Goal: Task Accomplishment & Management: Complete application form

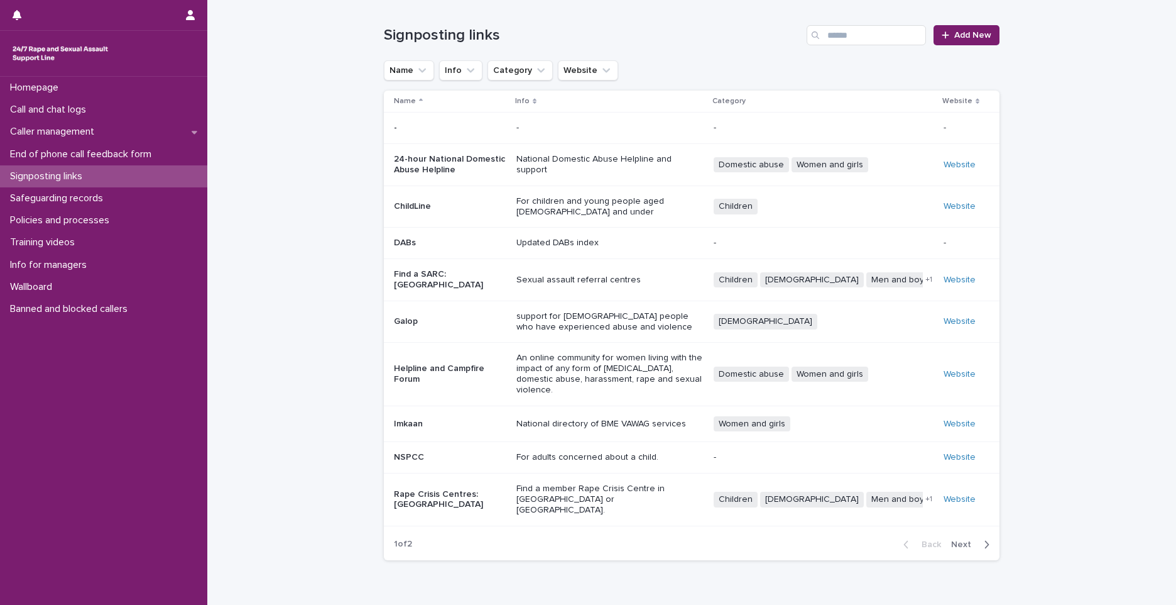
click at [452, 489] on p "Rape Crisis Centres: [GEOGRAPHIC_DATA]" at bounding box center [450, 499] width 112 height 21
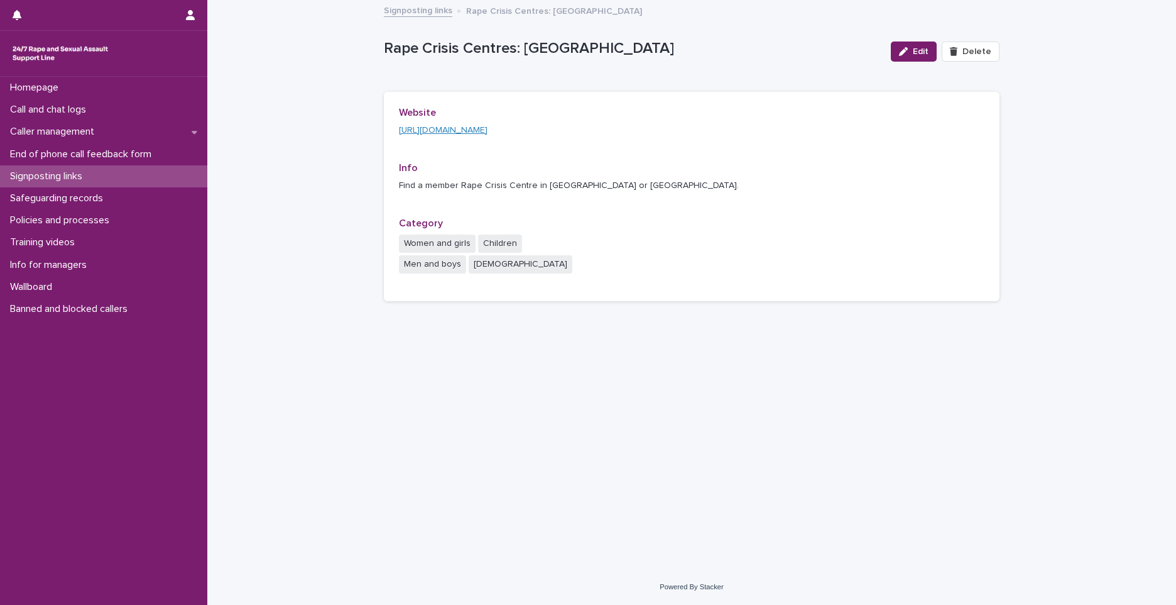
click at [432, 128] on link "[URL][DOMAIN_NAME]" at bounding box center [443, 130] width 89 height 9
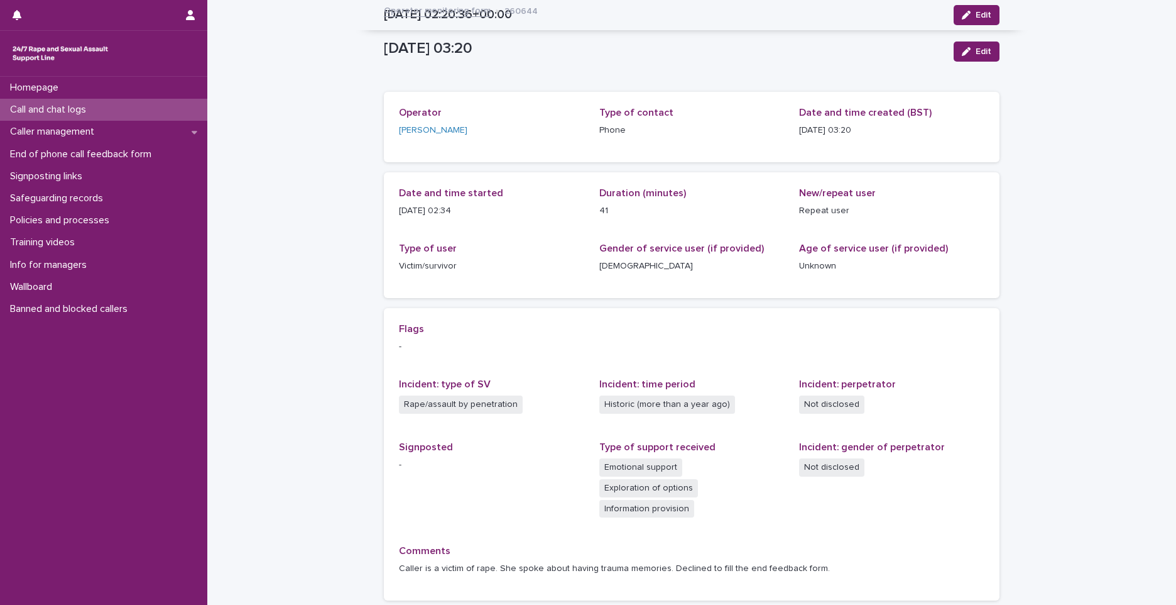
scroll to position [84, 0]
drag, startPoint x: 0, startPoint y: 0, endPoint x: 133, endPoint y: 113, distance: 174.3
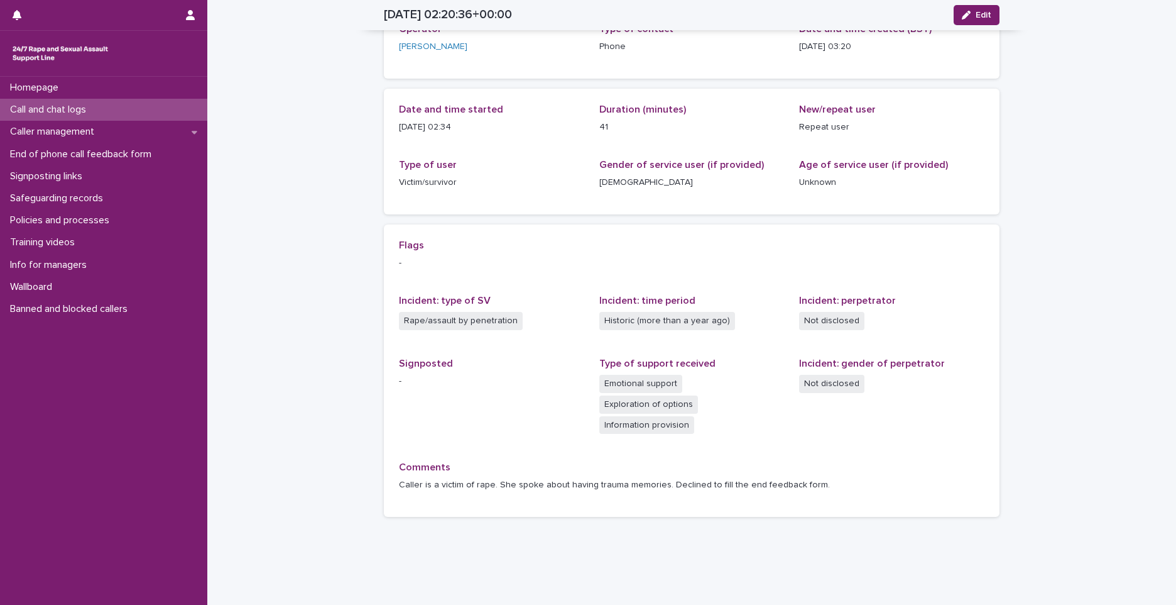
click at [133, 113] on div "Call and chat logs" at bounding box center [103, 110] width 207 height 22
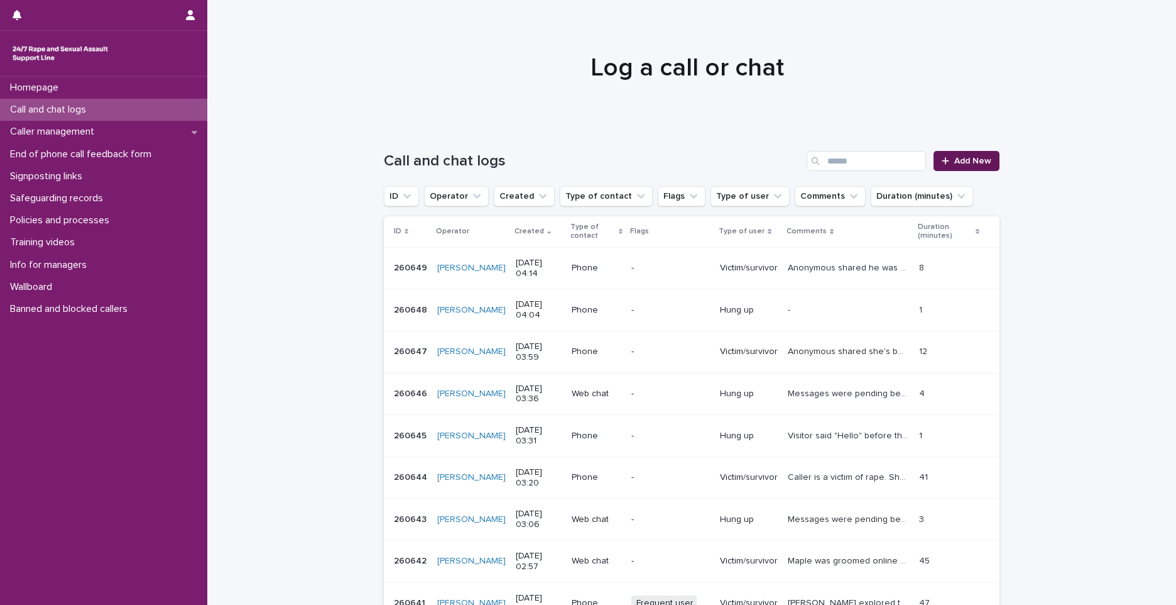
click at [942, 158] on icon at bounding box center [946, 160] width 8 height 9
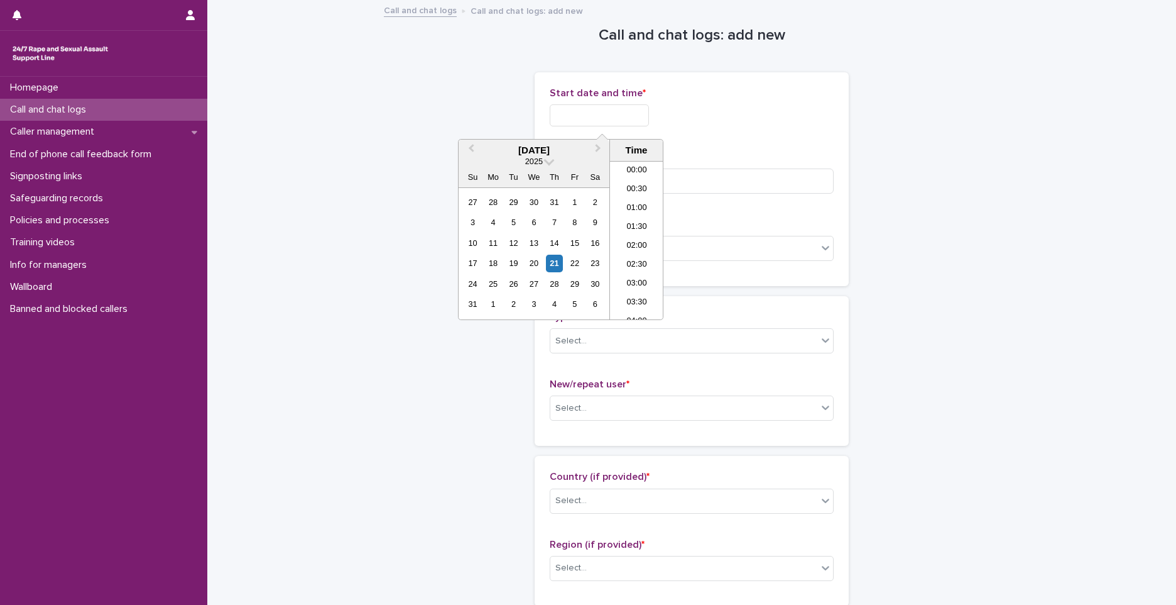
click at [591, 120] on input "text" at bounding box center [599, 115] width 99 height 22
click at [629, 238] on li "04:00" at bounding box center [636, 240] width 53 height 19
click at [612, 116] on input "**********" at bounding box center [599, 115] width 99 height 22
type input "**********"
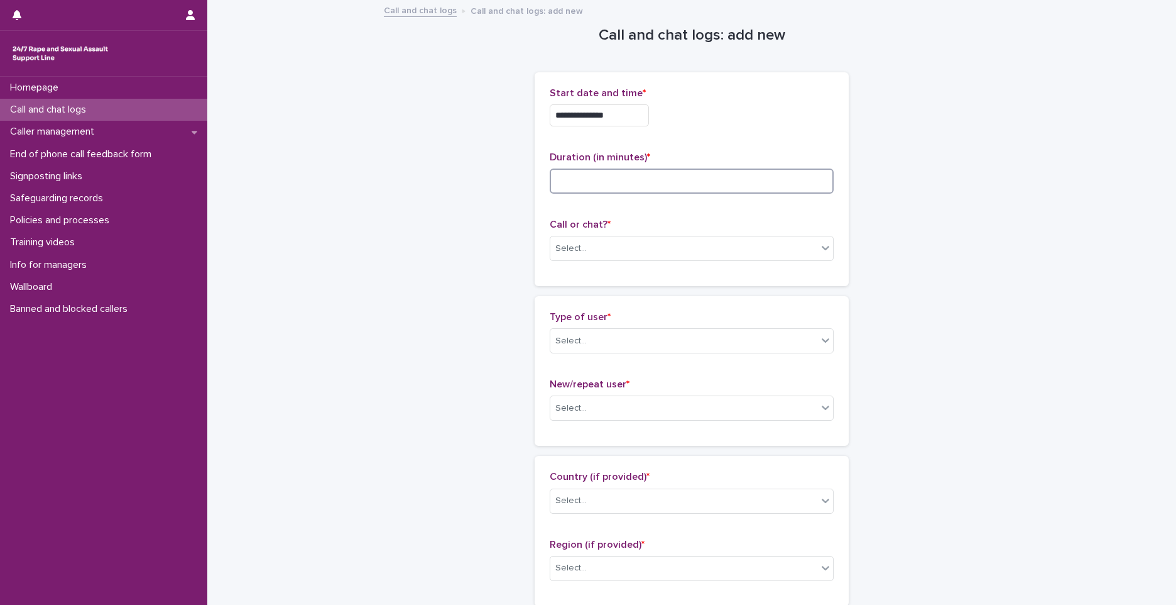
click at [721, 180] on input at bounding box center [692, 180] width 284 height 25
click at [733, 166] on div "Duration (in minutes) *" at bounding box center [692, 177] width 284 height 52
click at [583, 177] on input at bounding box center [692, 180] width 284 height 25
type input "*"
click at [570, 242] on div "Select..." at bounding box center [571, 248] width 31 height 13
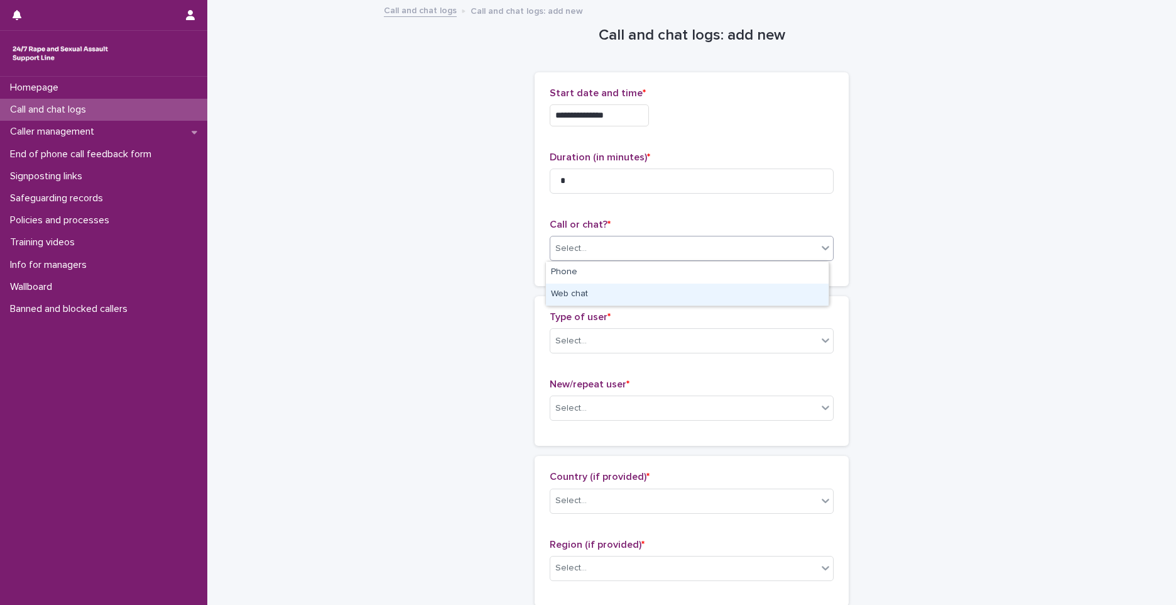
click at [579, 286] on div "Web chat" at bounding box center [687, 294] width 283 height 22
click at [669, 296] on div "Type of user * Select... New/repeat user * Select..." at bounding box center [692, 371] width 314 height 150
click at [593, 343] on div "Select..." at bounding box center [684, 341] width 267 height 21
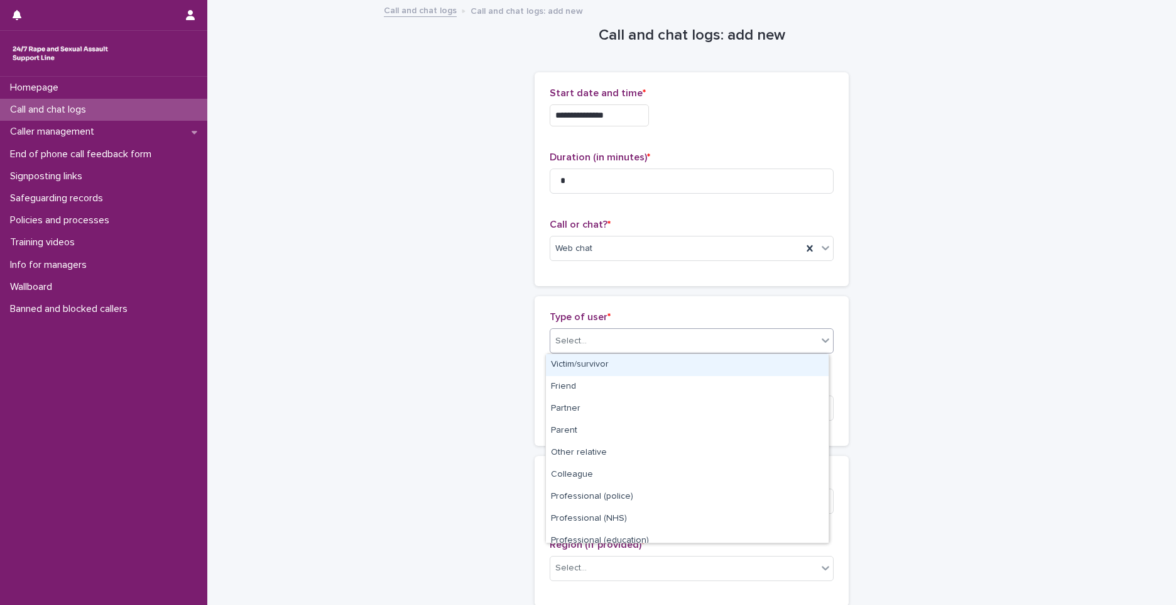
click at [584, 366] on div "Victim/survivor" at bounding box center [687, 365] width 283 height 22
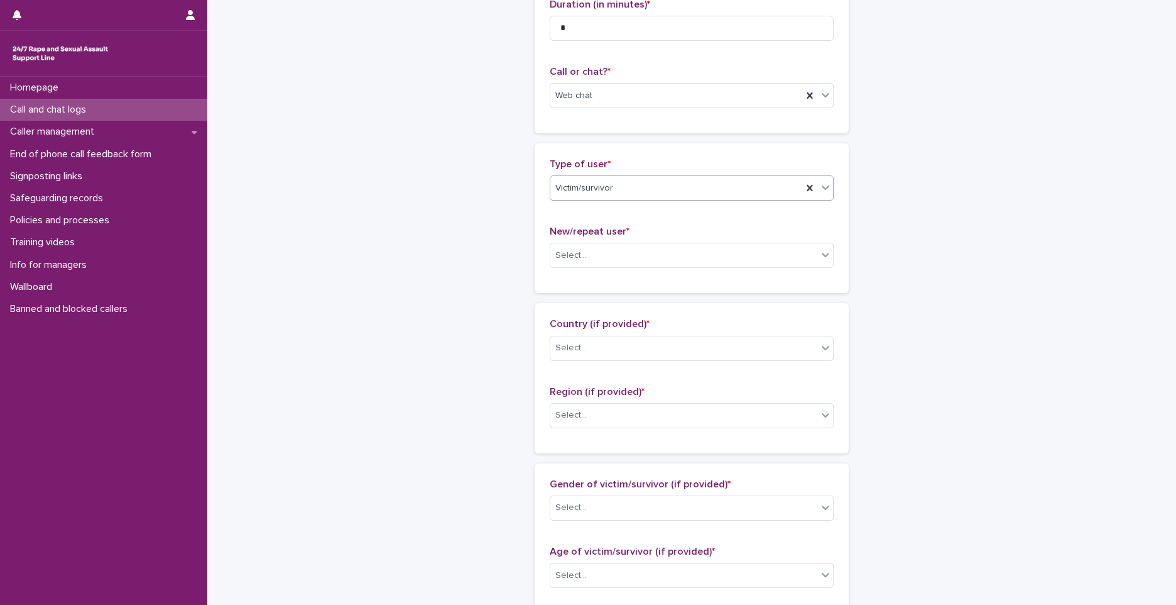
scroll to position [189, 0]
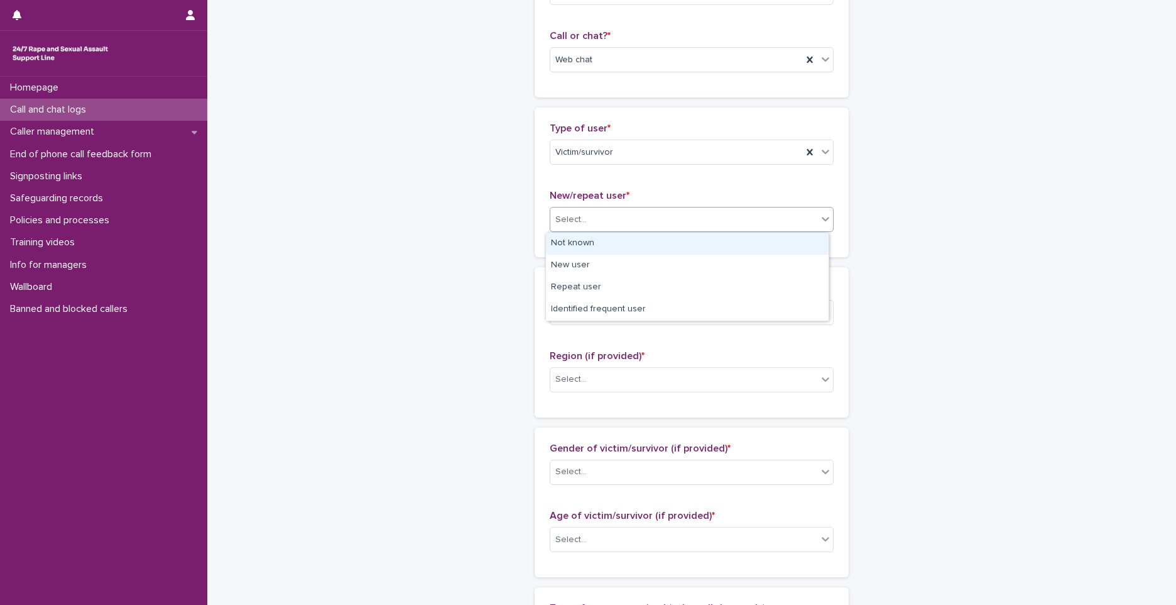
click at [605, 222] on div "Select..." at bounding box center [684, 219] width 267 height 21
click at [595, 250] on div "Not known" at bounding box center [687, 244] width 283 height 22
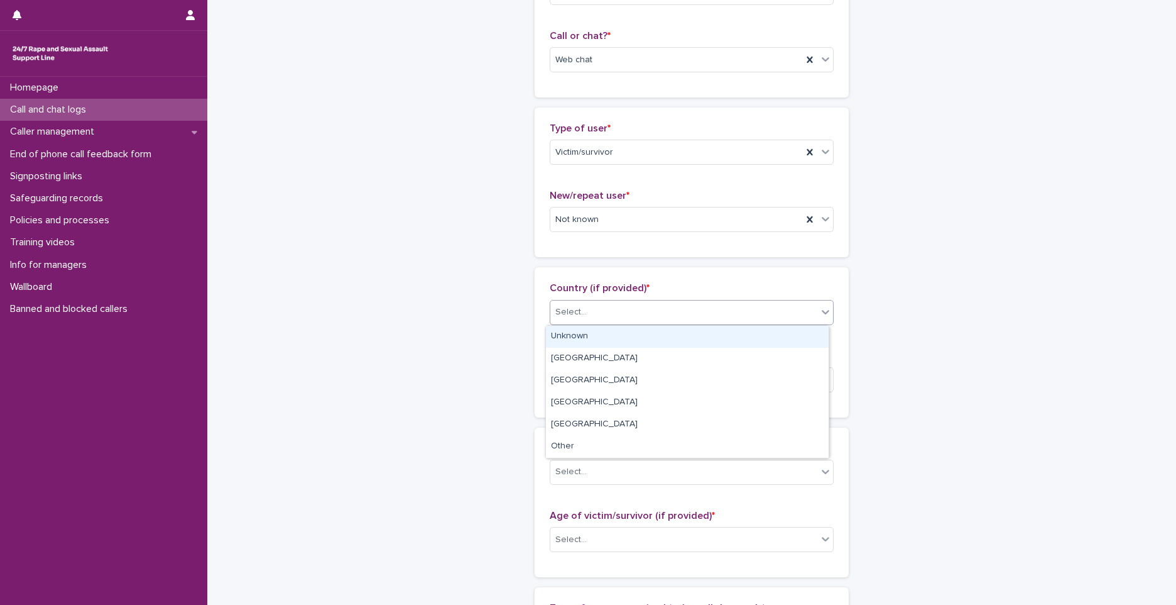
click at [601, 303] on div "Select..." at bounding box center [684, 312] width 267 height 21
click at [587, 340] on div "Unknown" at bounding box center [687, 337] width 283 height 22
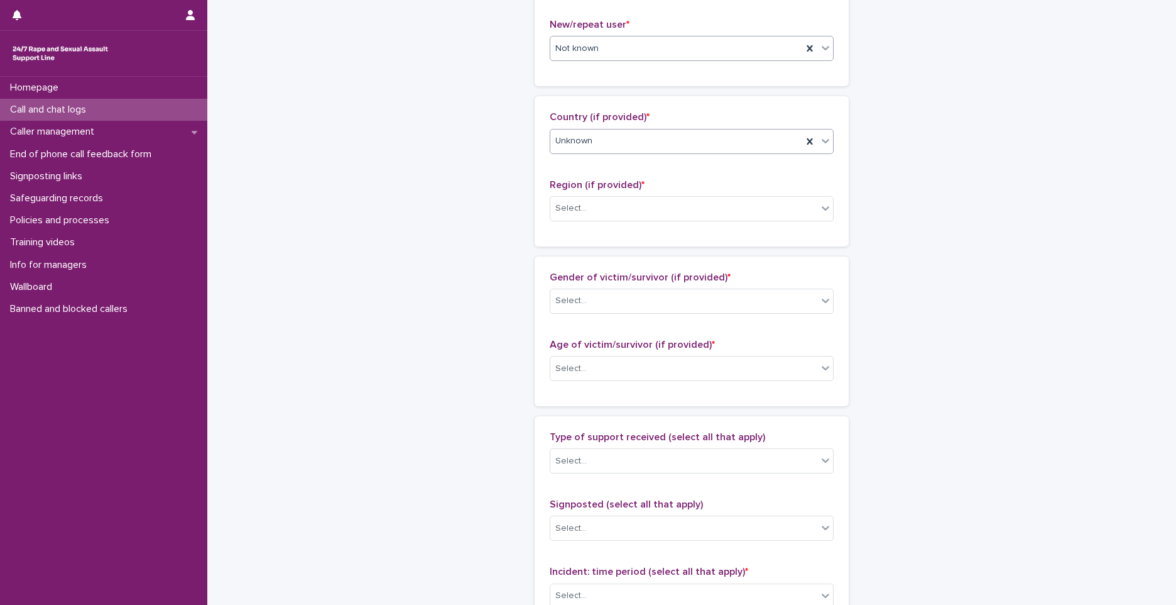
scroll to position [377, 0]
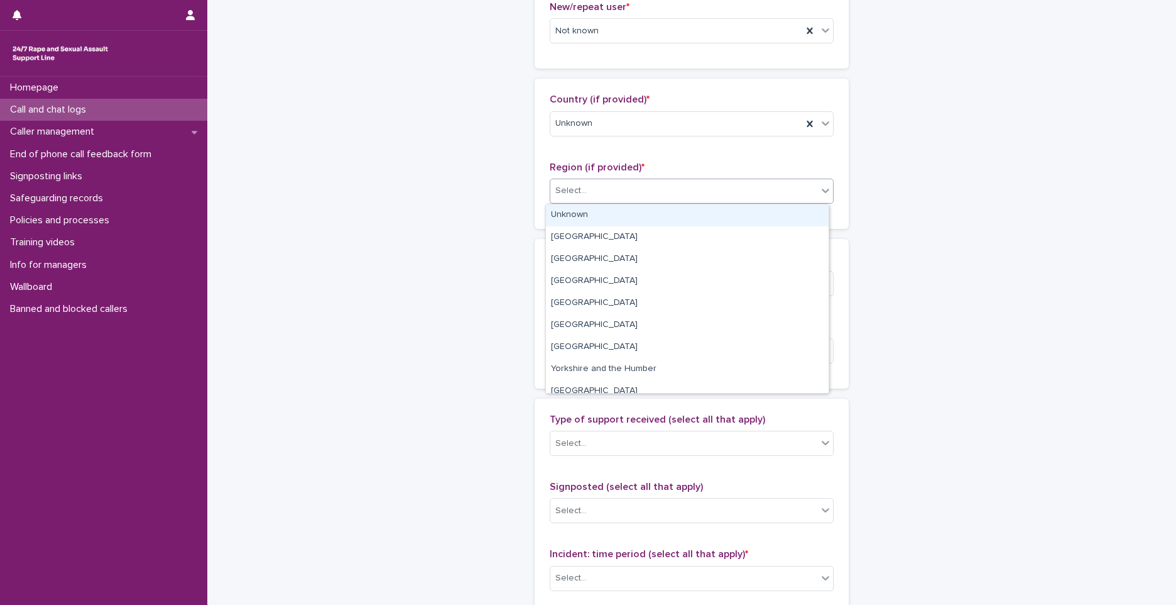
click at [589, 192] on div "Select..." at bounding box center [684, 190] width 267 height 21
click at [579, 219] on div "Unknown" at bounding box center [687, 215] width 283 height 22
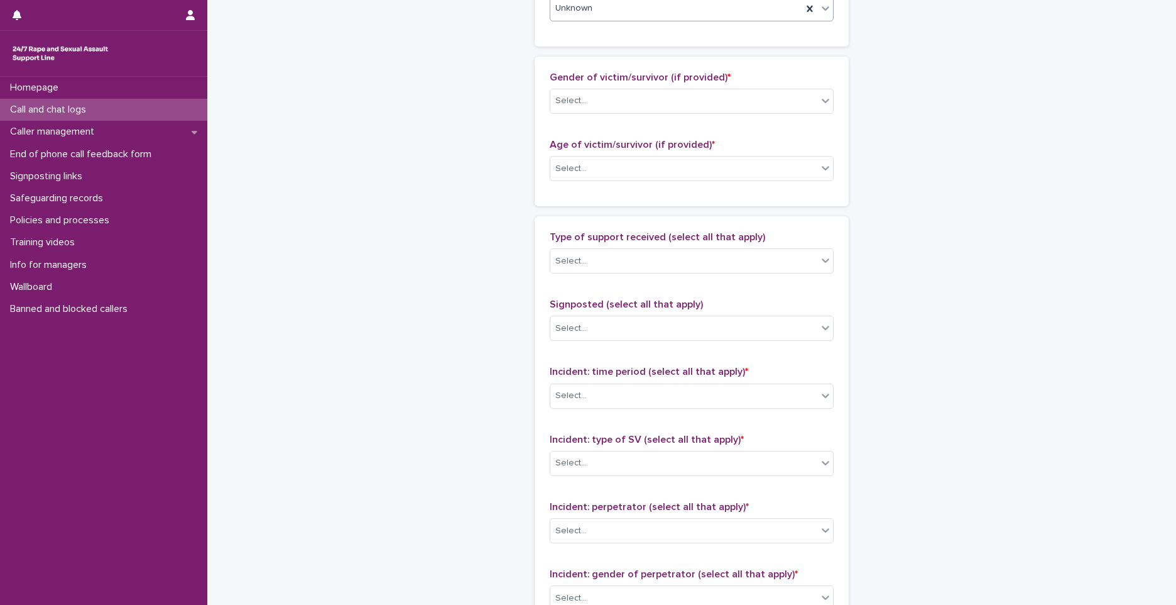
scroll to position [566, 0]
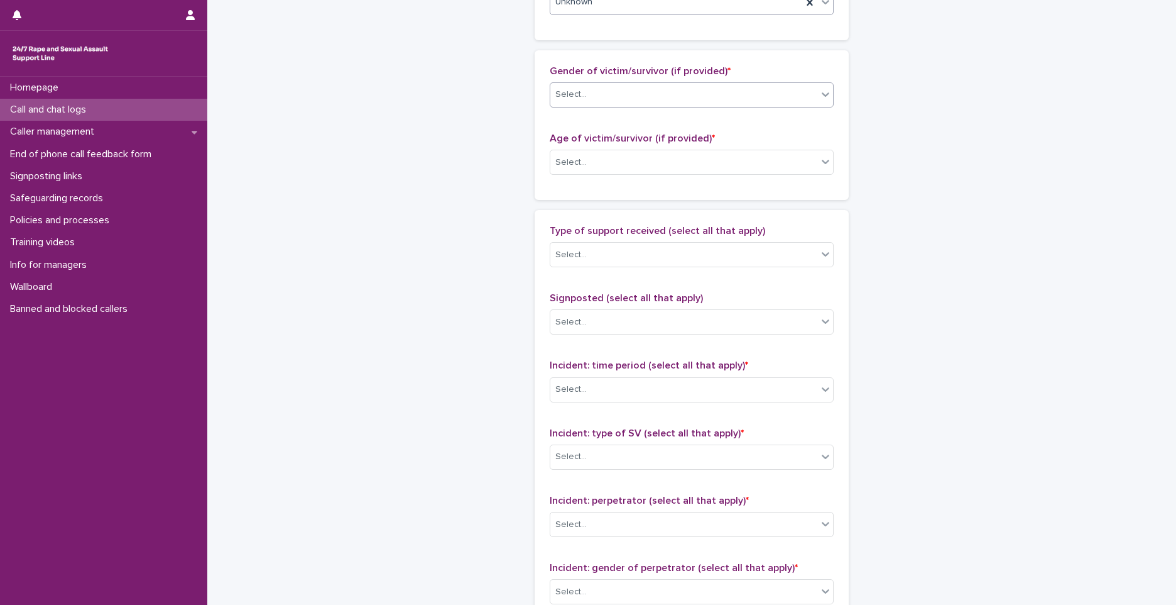
click at [580, 99] on div "Select..." at bounding box center [571, 94] width 31 height 13
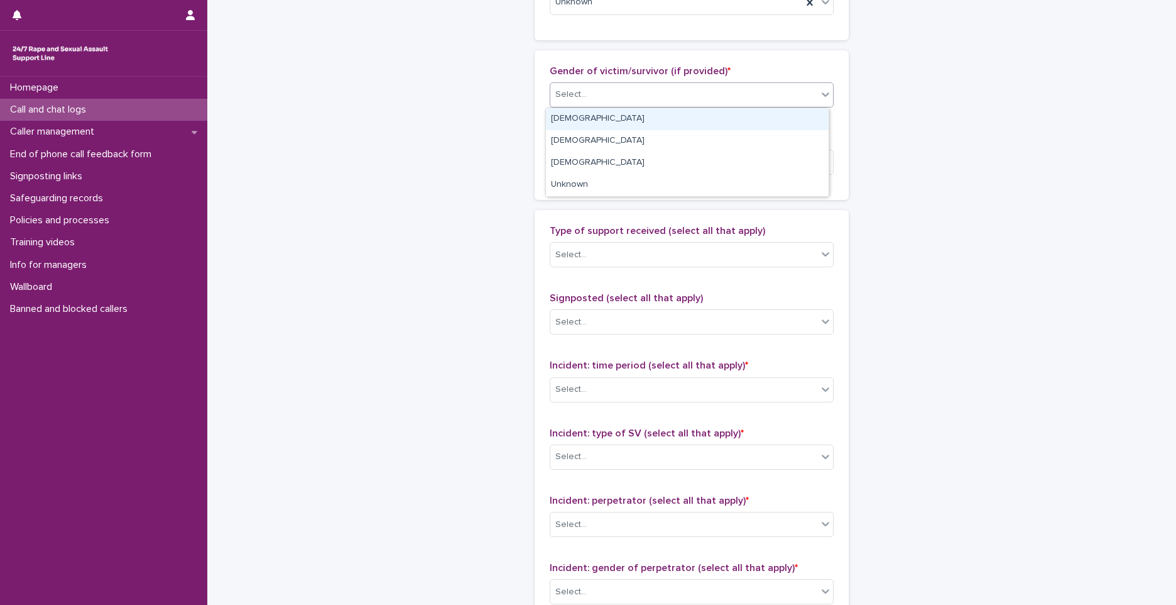
click at [572, 123] on div "[DEMOGRAPHIC_DATA]" at bounding box center [687, 119] width 283 height 22
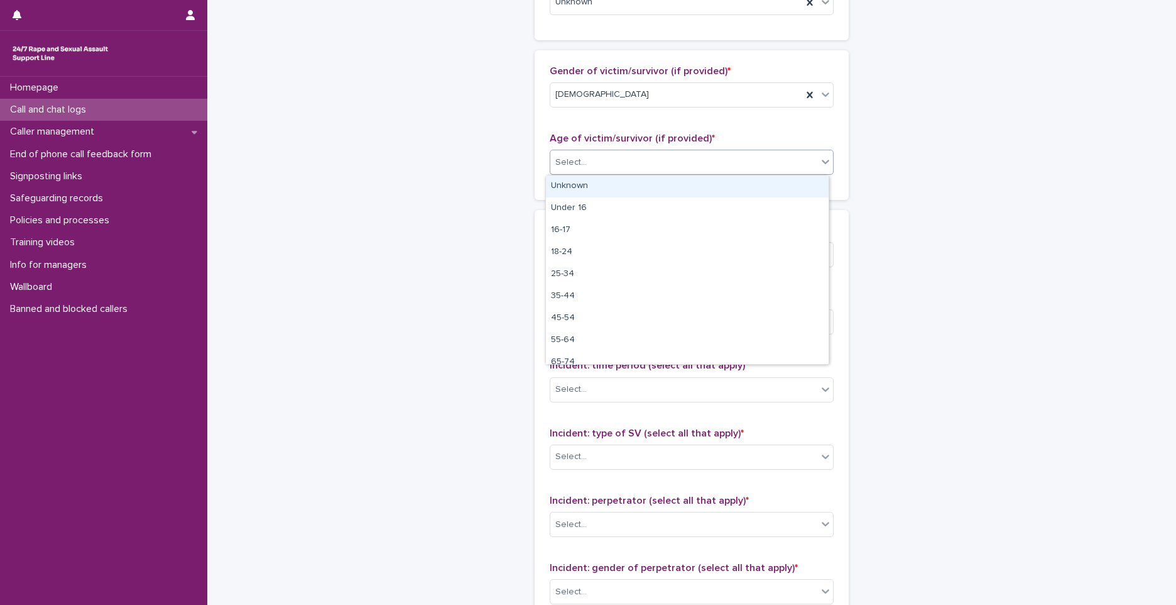
click at [580, 155] on div "Select..." at bounding box center [684, 162] width 267 height 21
click at [580, 193] on div "Unknown" at bounding box center [687, 186] width 283 height 22
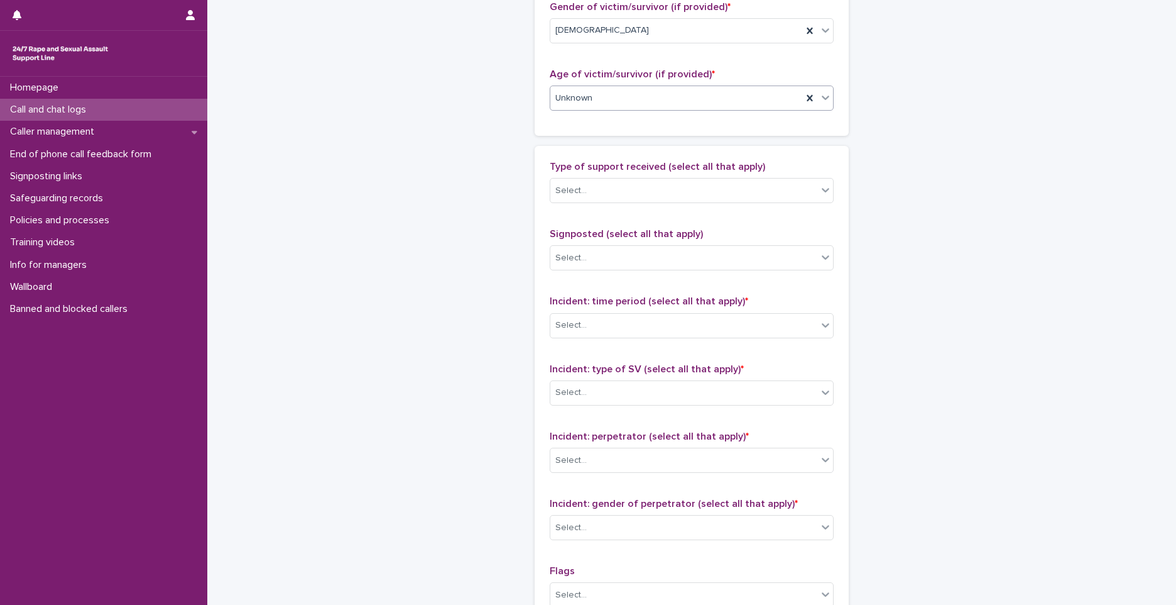
scroll to position [691, 0]
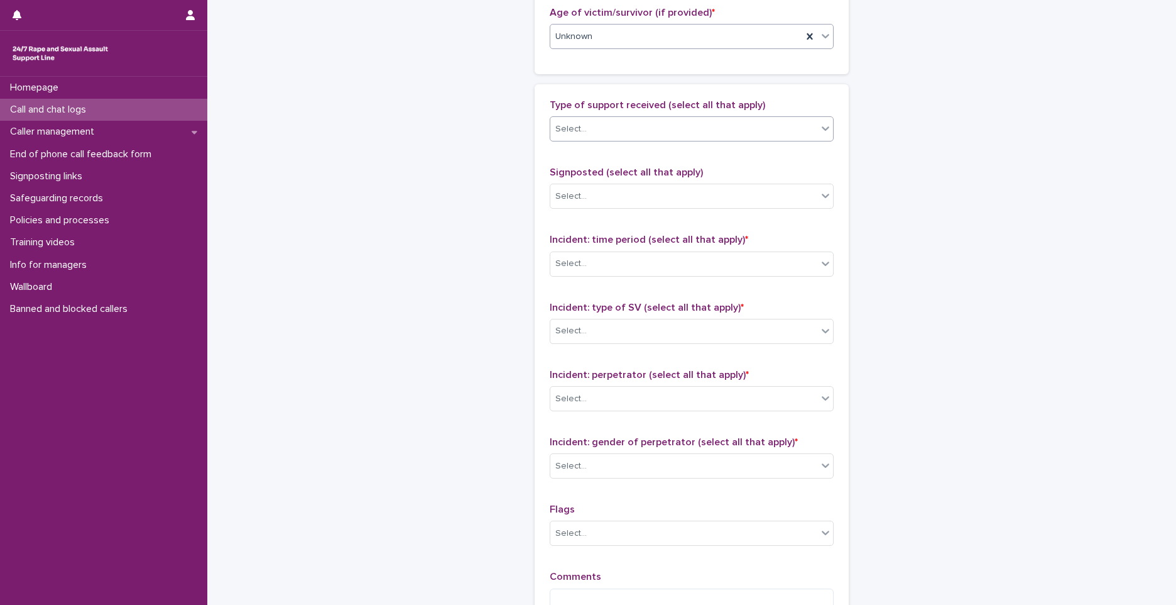
click at [598, 141] on body "**********" at bounding box center [588, 302] width 1176 height 605
click at [668, 170] on span "Signposted (select all that apply)" at bounding box center [626, 172] width 153 height 10
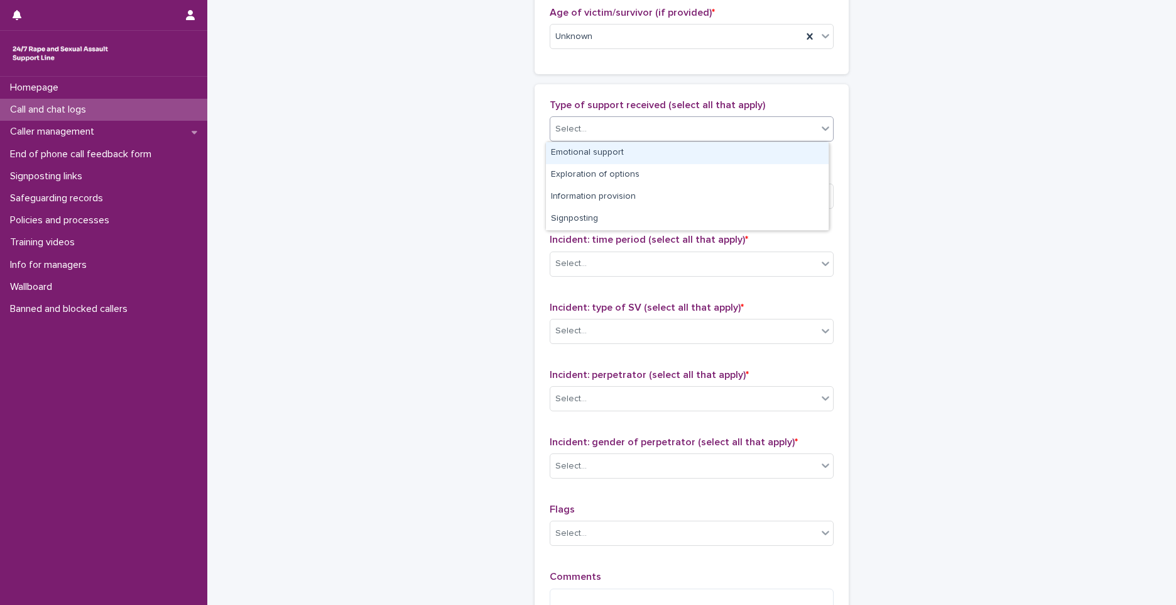
click at [658, 124] on div "Select..." at bounding box center [684, 129] width 267 height 21
click at [655, 148] on div "Emotional support" at bounding box center [687, 153] width 283 height 22
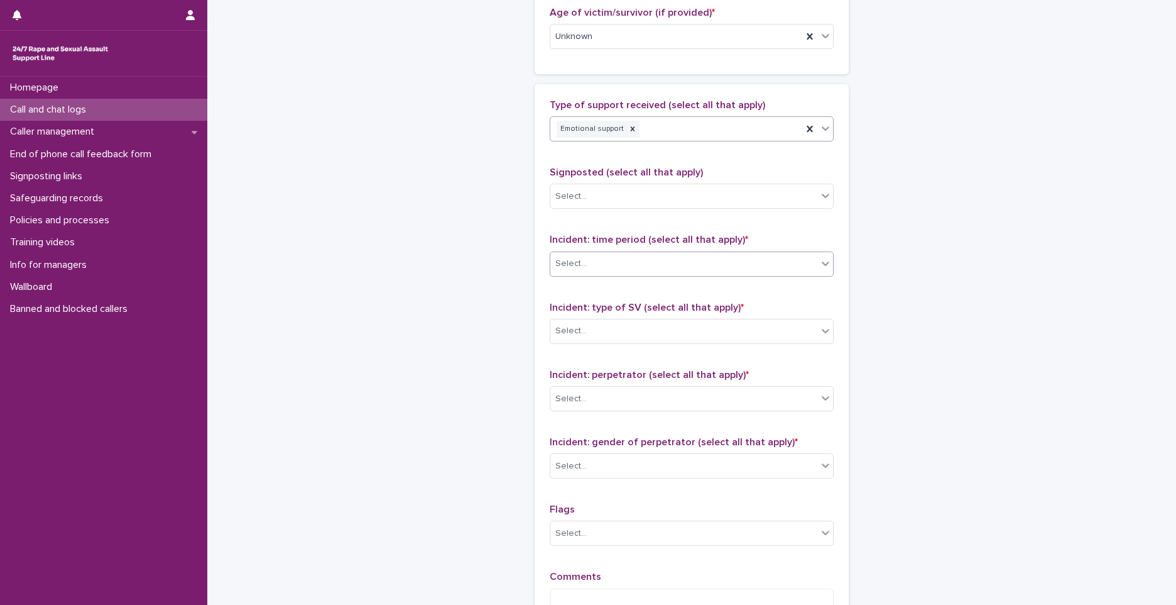
click at [620, 263] on div "Select..." at bounding box center [684, 263] width 267 height 21
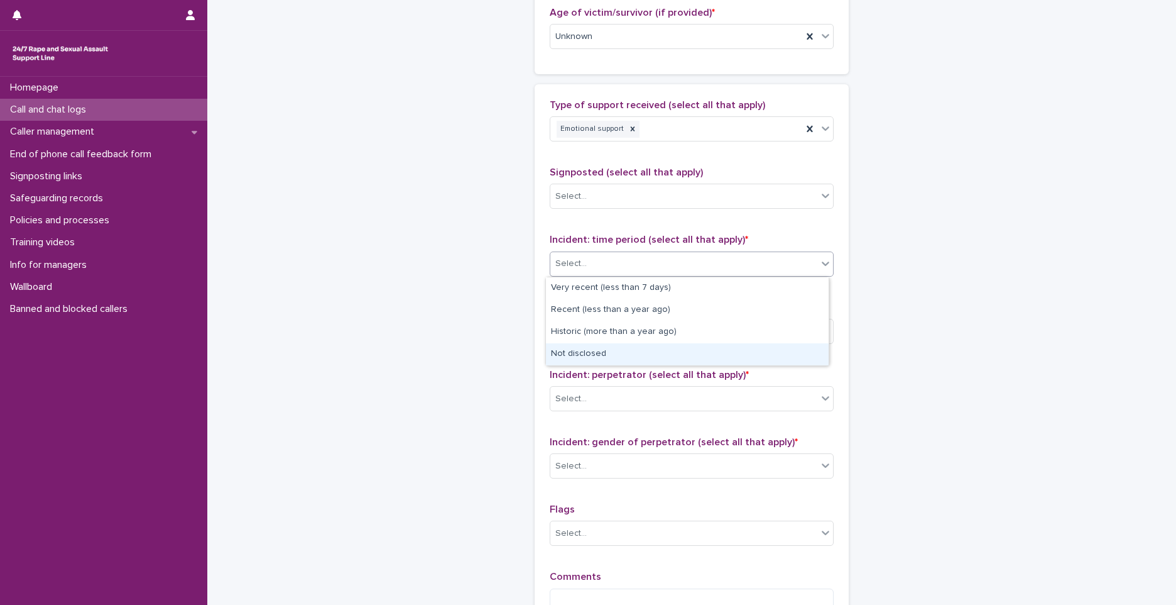
click at [618, 355] on div "Not disclosed" at bounding box center [687, 354] width 283 height 22
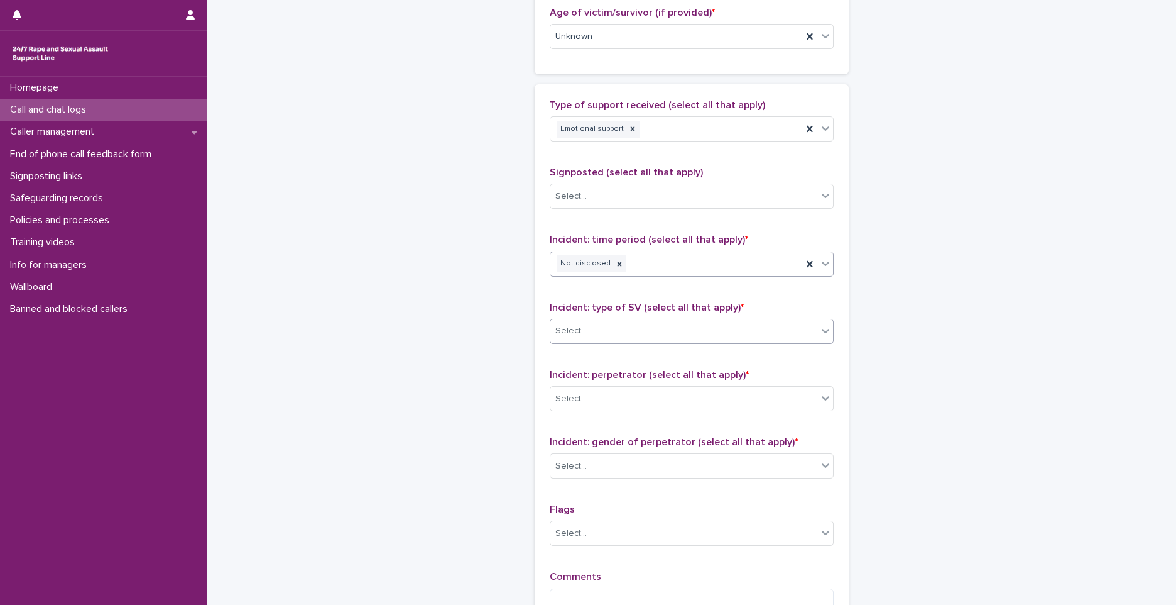
click at [596, 341] on div "Select..." at bounding box center [684, 331] width 267 height 21
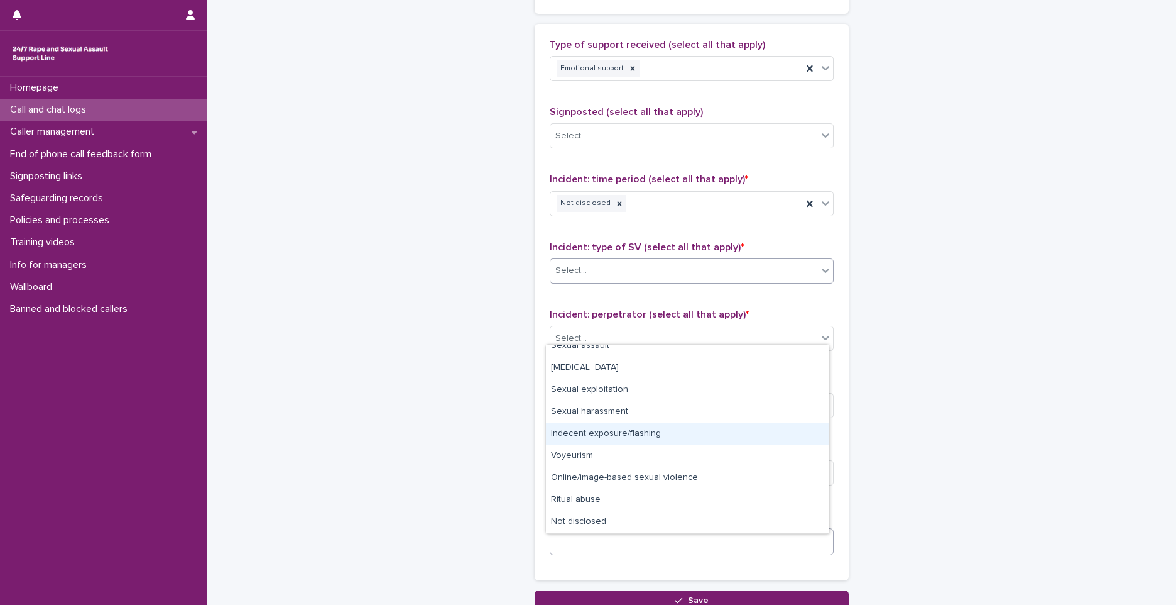
scroll to position [817, 0]
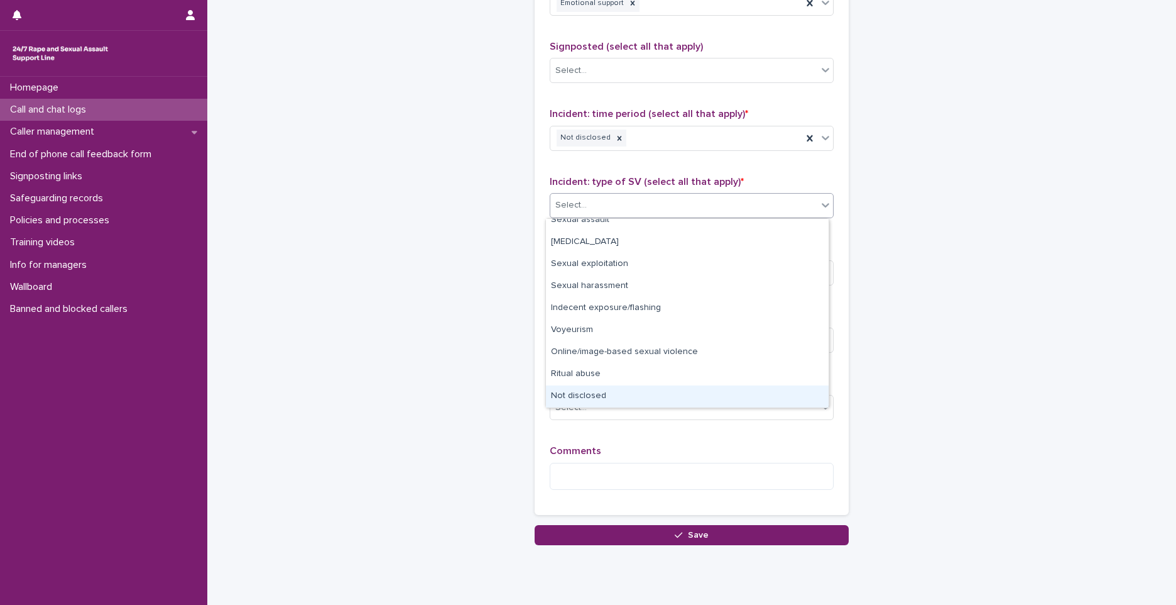
click at [579, 392] on div "Not disclosed" at bounding box center [687, 396] width 283 height 22
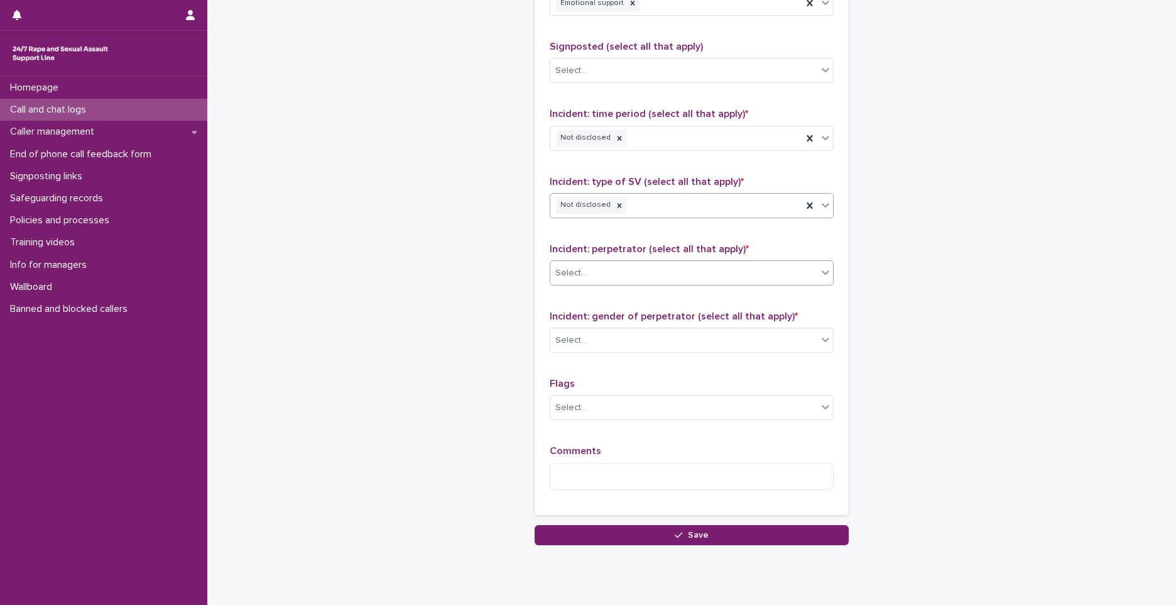
click at [604, 266] on div "Select..." at bounding box center [684, 273] width 267 height 21
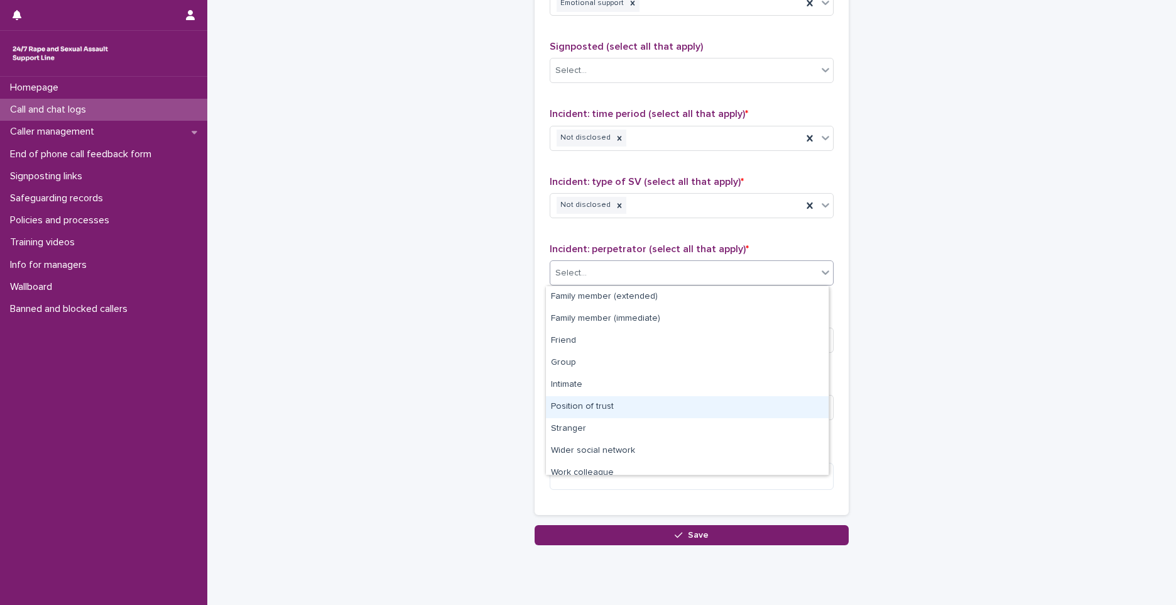
scroll to position [53, 0]
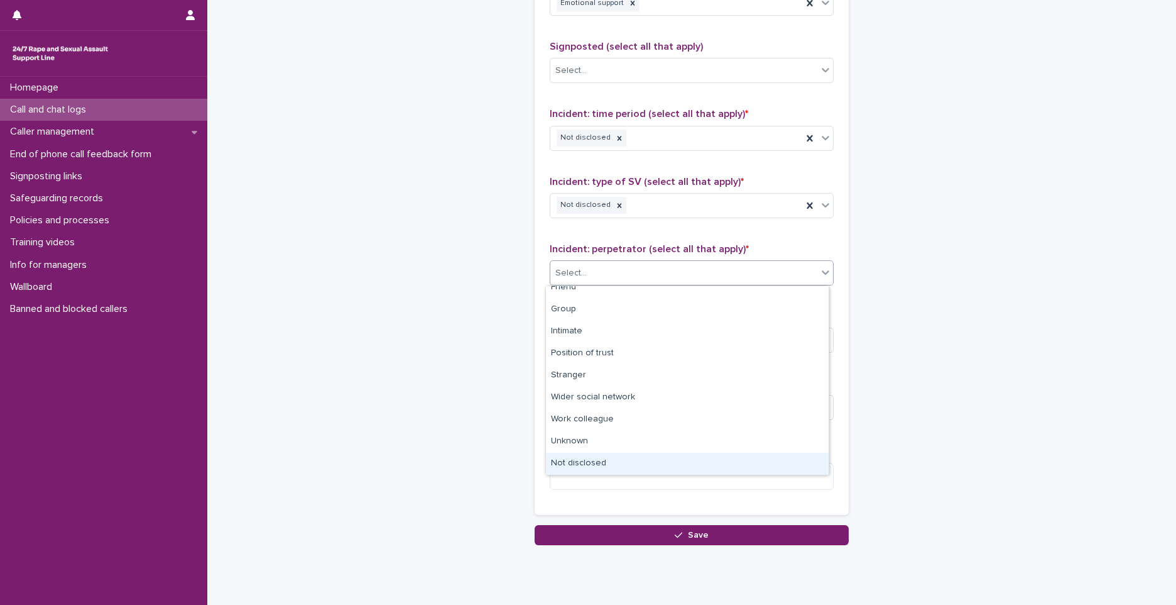
click at [611, 463] on div "Not disclosed" at bounding box center [687, 463] width 283 height 22
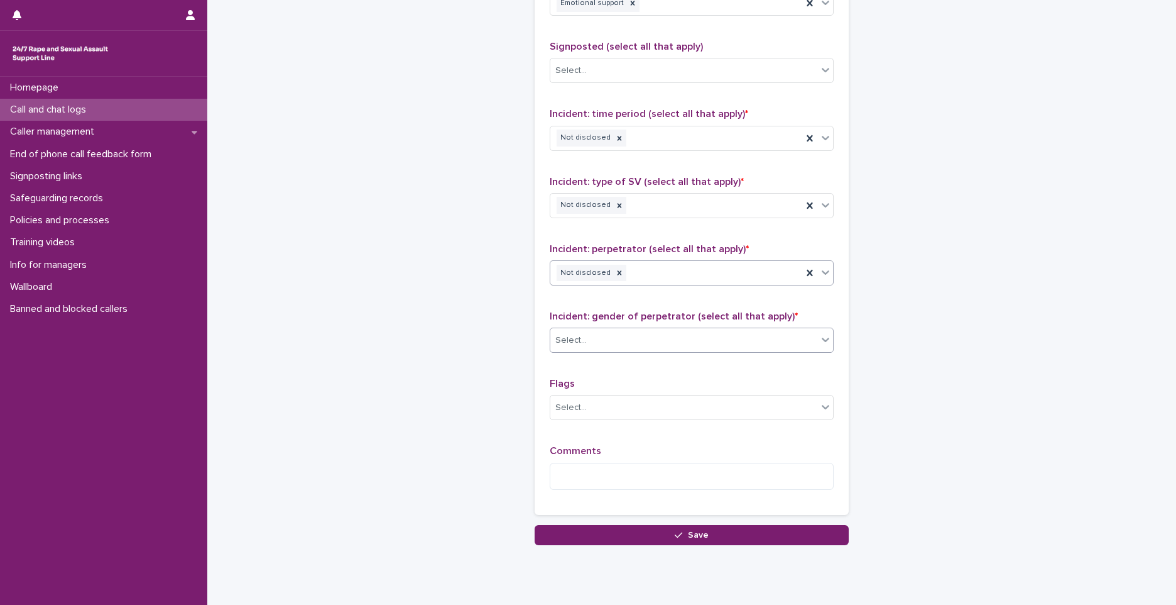
click at [592, 332] on div "Select..." at bounding box center [684, 340] width 267 height 21
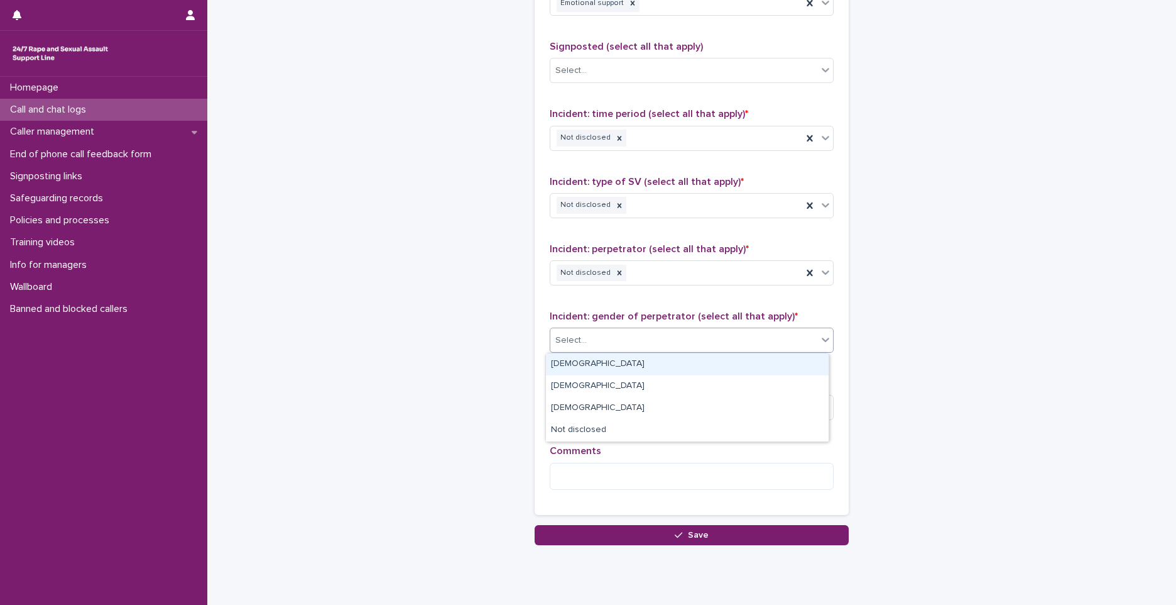
click at [584, 360] on div "[DEMOGRAPHIC_DATA]" at bounding box center [687, 364] width 283 height 22
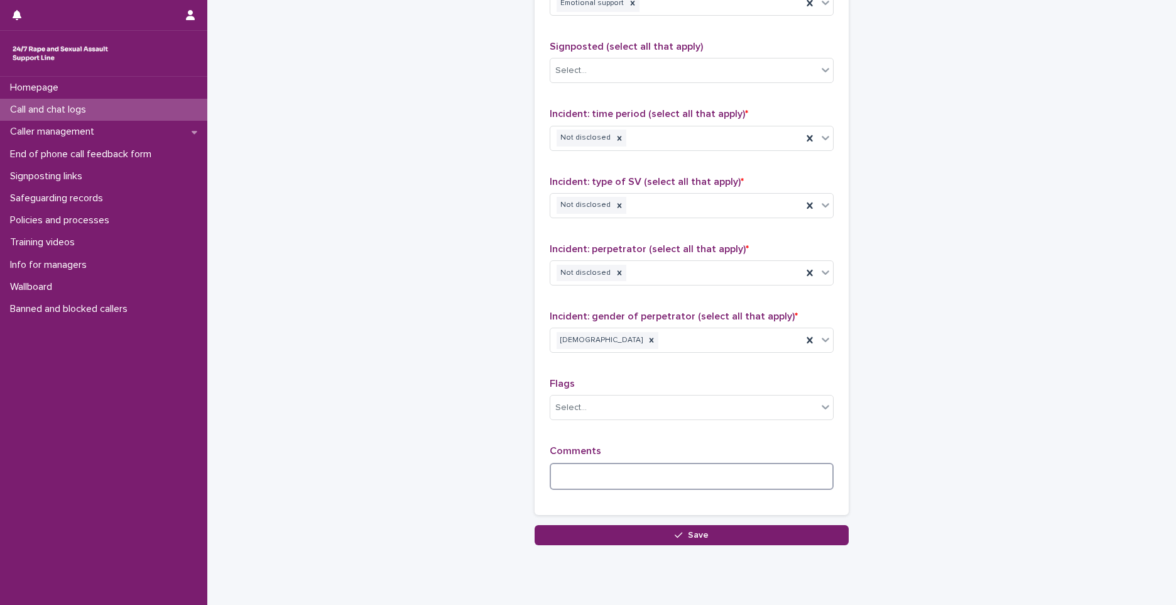
click at [600, 466] on textarea at bounding box center [692, 476] width 284 height 27
click at [652, 479] on textarea "**********" at bounding box center [692, 476] width 284 height 27
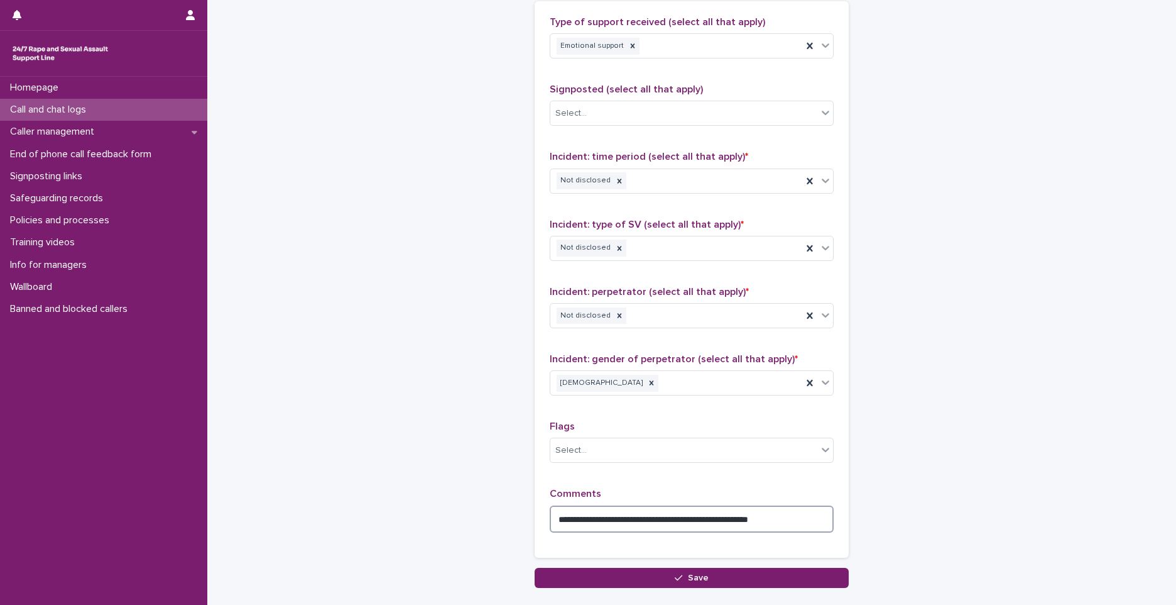
scroll to position [855, 0]
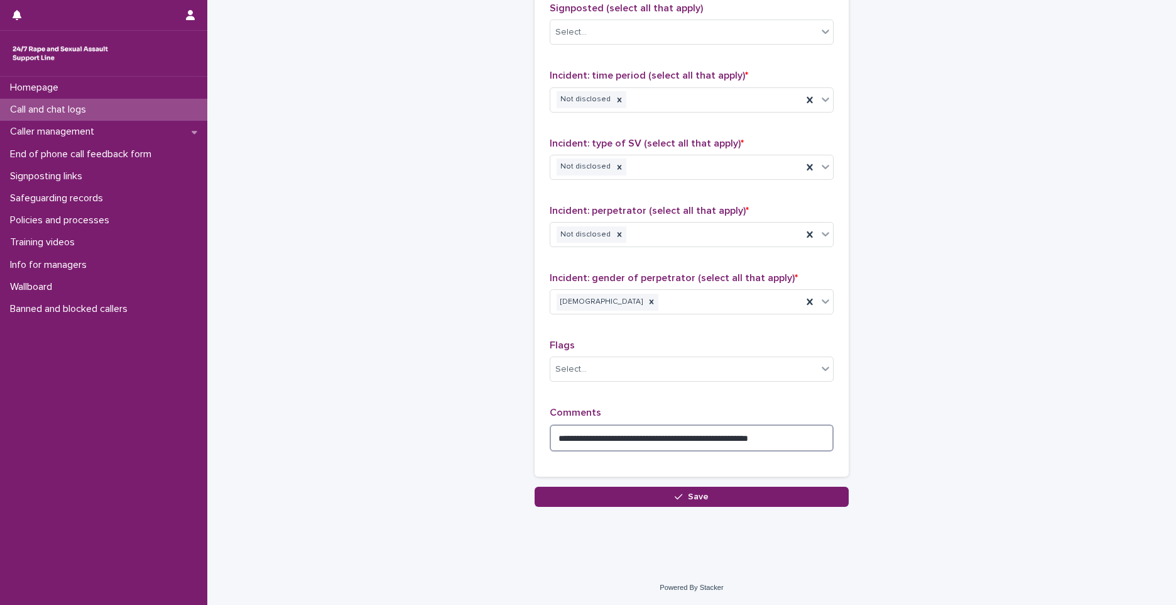
click at [803, 436] on textarea "**********" at bounding box center [692, 437] width 284 height 27
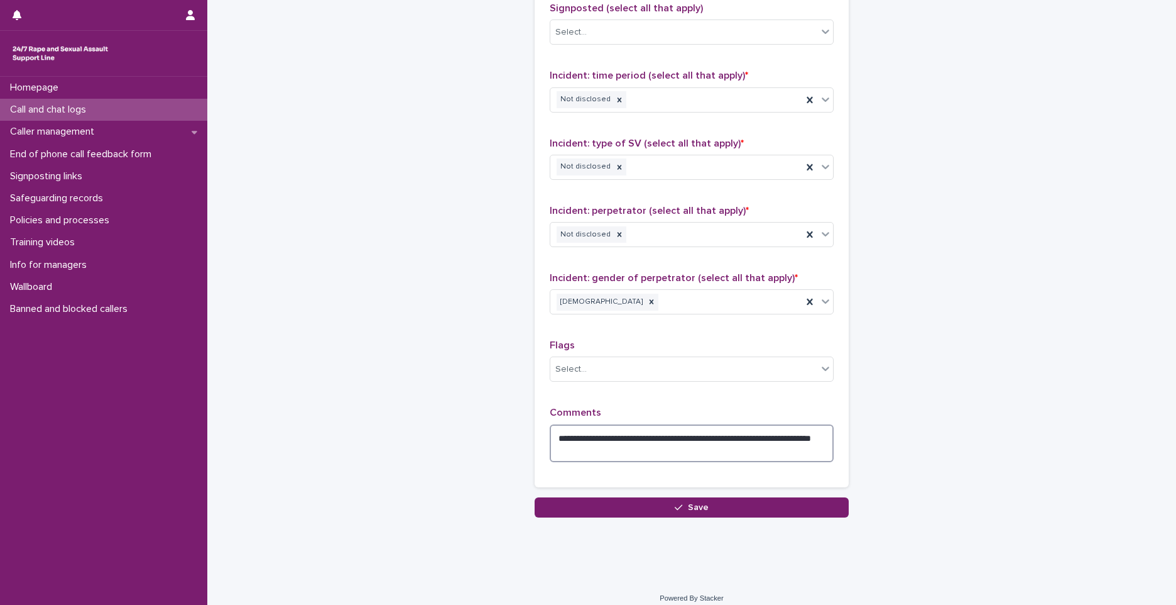
drag, startPoint x: 623, startPoint y: 448, endPoint x: 542, endPoint y: 457, distance: 81.5
click at [542, 457] on div "**********" at bounding box center [692, 203] width 314 height 567
type textarea "**********"
click at [617, 501] on button "Save" at bounding box center [692, 507] width 314 height 20
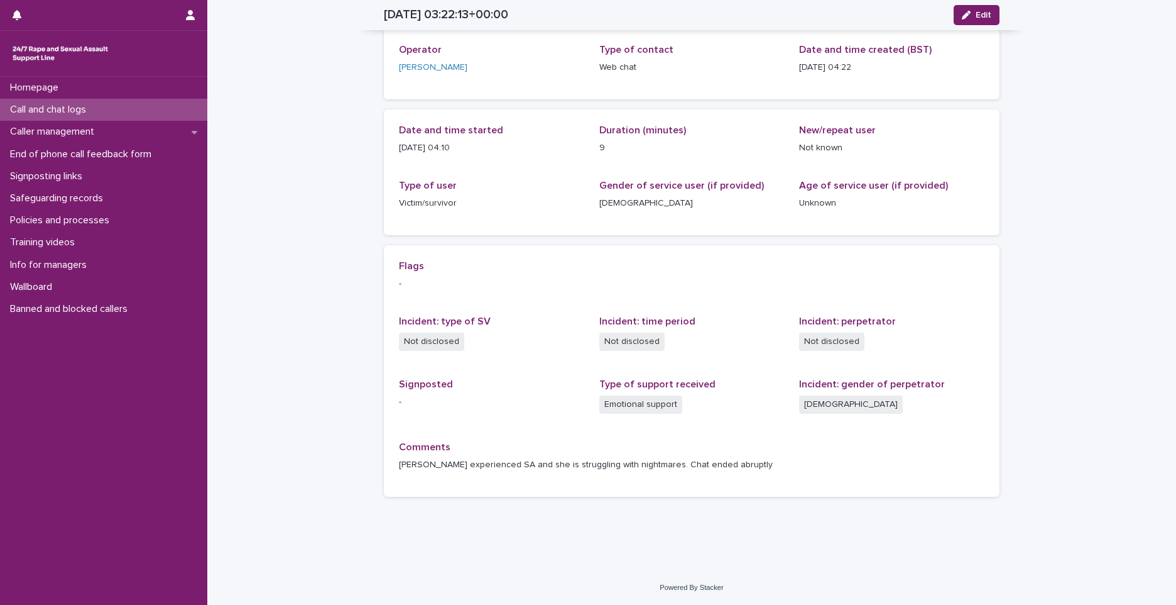
scroll to position [63, 0]
click at [102, 111] on div "Call and chat logs" at bounding box center [103, 110] width 207 height 22
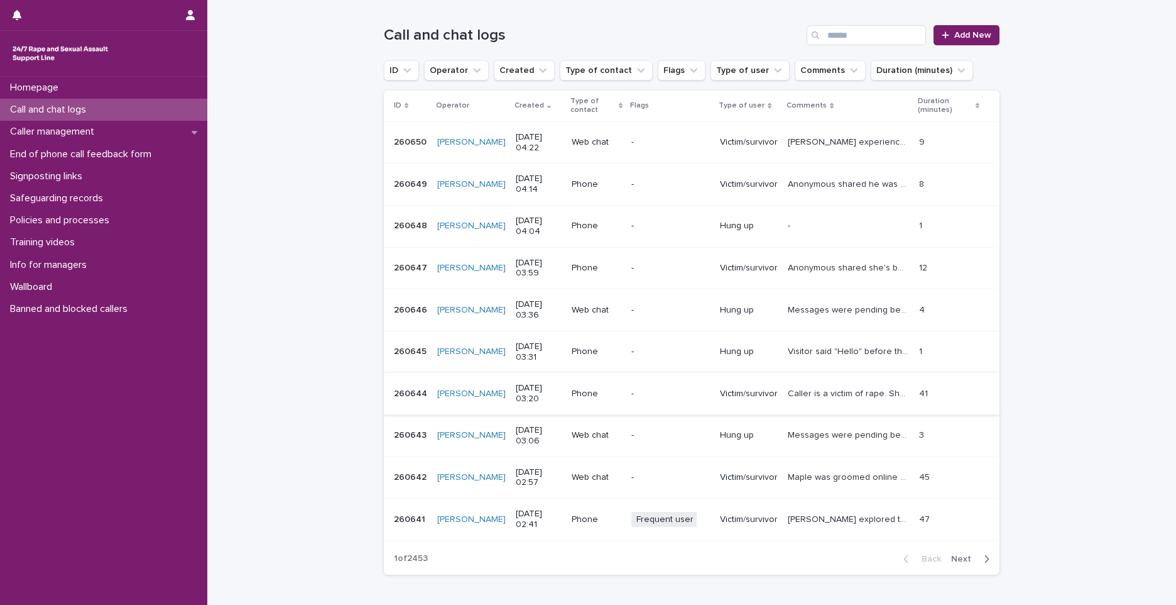
scroll to position [204, 0]
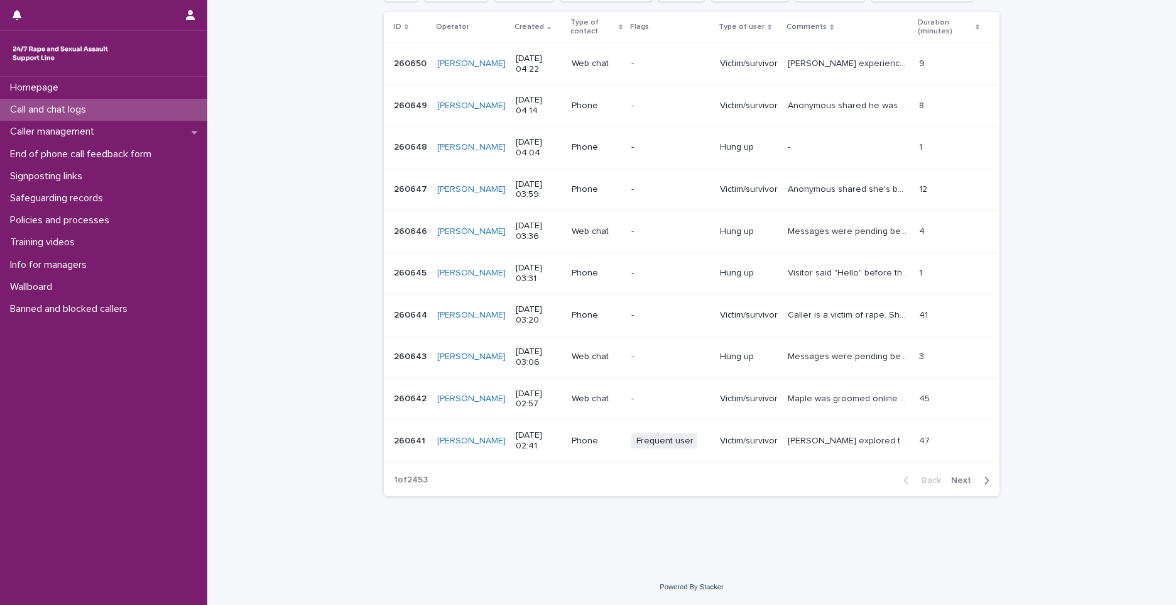
click at [963, 480] on span "Next" at bounding box center [966, 480] width 28 height 9
click at [394, 111] on p "260639" at bounding box center [411, 104] width 35 height 13
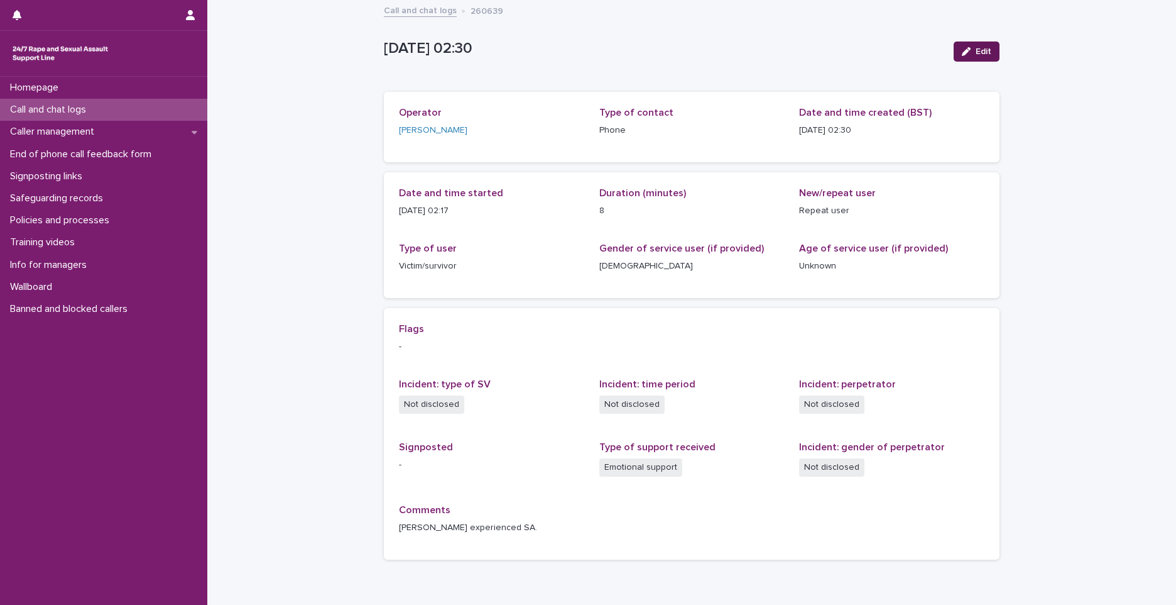
click at [979, 47] on span "Edit" at bounding box center [984, 51] width 16 height 9
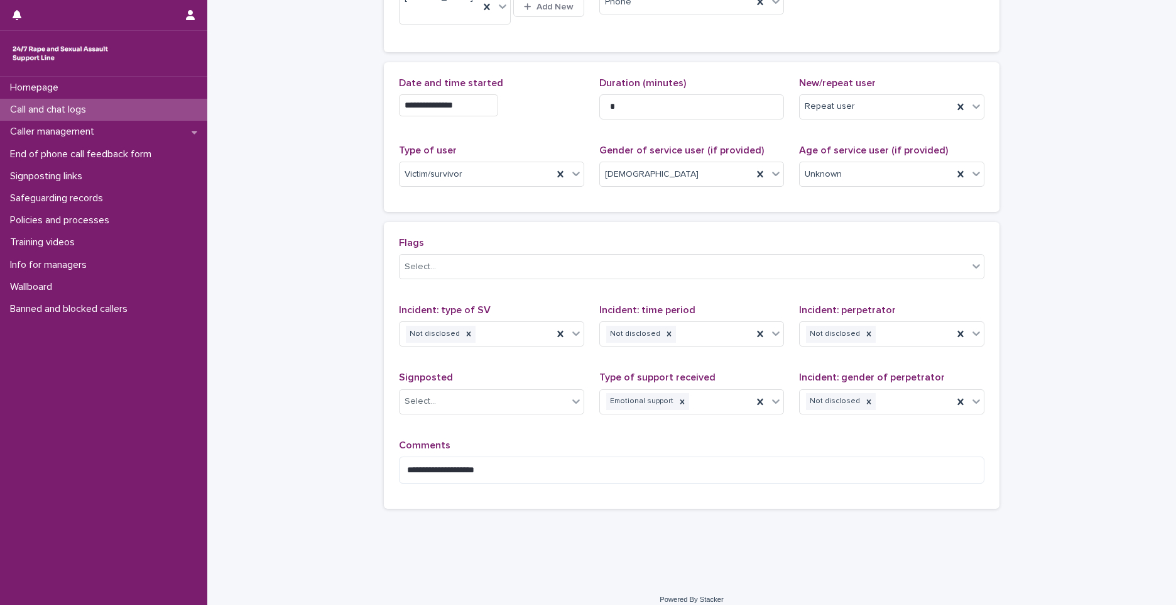
scroll to position [137, 0]
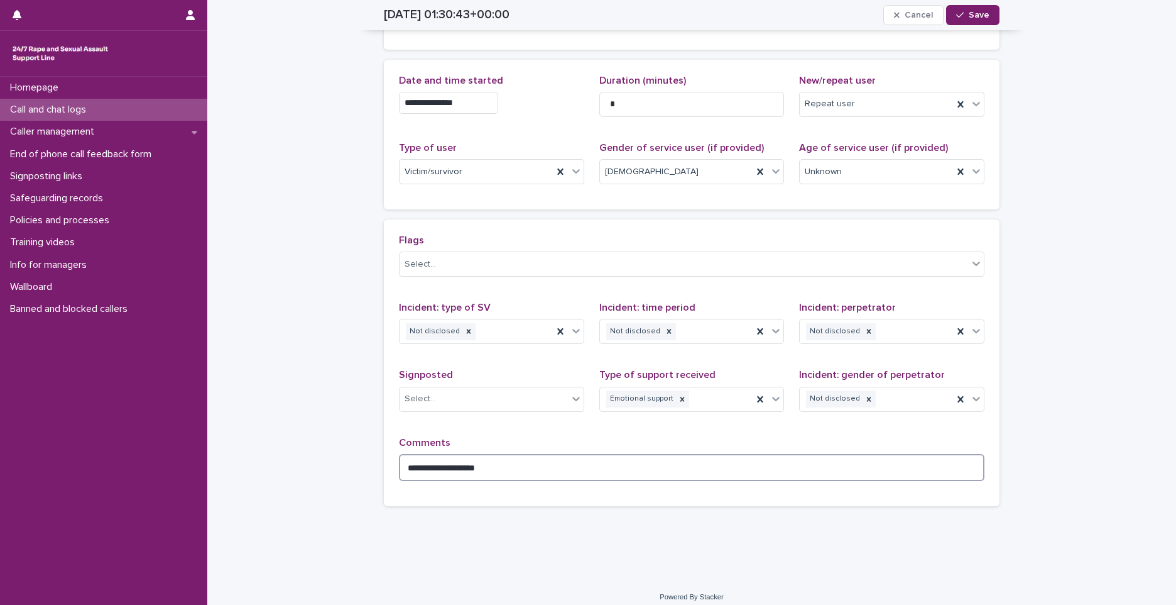
click at [529, 455] on textarea "**********" at bounding box center [692, 467] width 586 height 27
paste textarea "**********"
type textarea "**********"
click at [959, 19] on icon "button" at bounding box center [961, 15] width 8 height 9
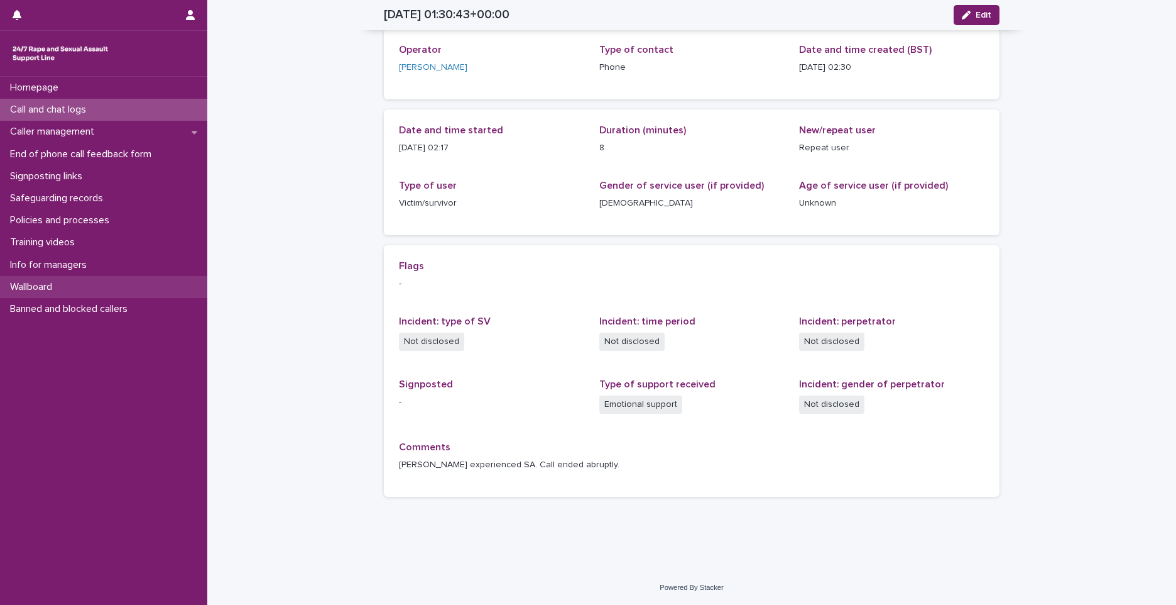
scroll to position [63, 0]
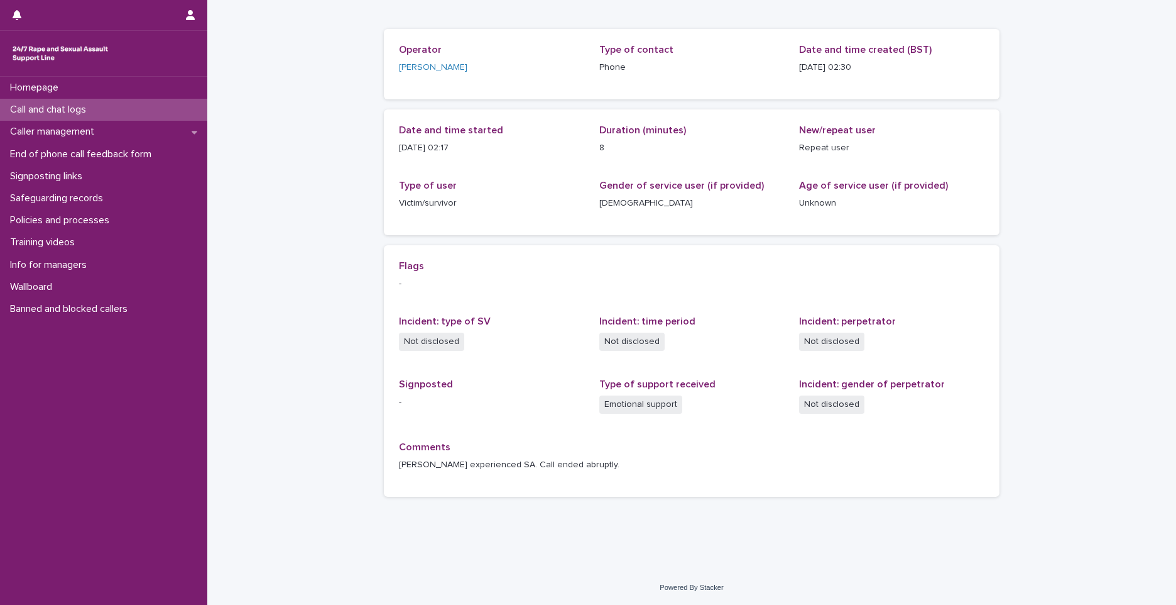
click at [868, 556] on div "Loading... Saving… Loading... Saving… [DATE] 01:30:43+00:00 Edit [DATE] 02:30 E…" at bounding box center [691, 253] width 969 height 631
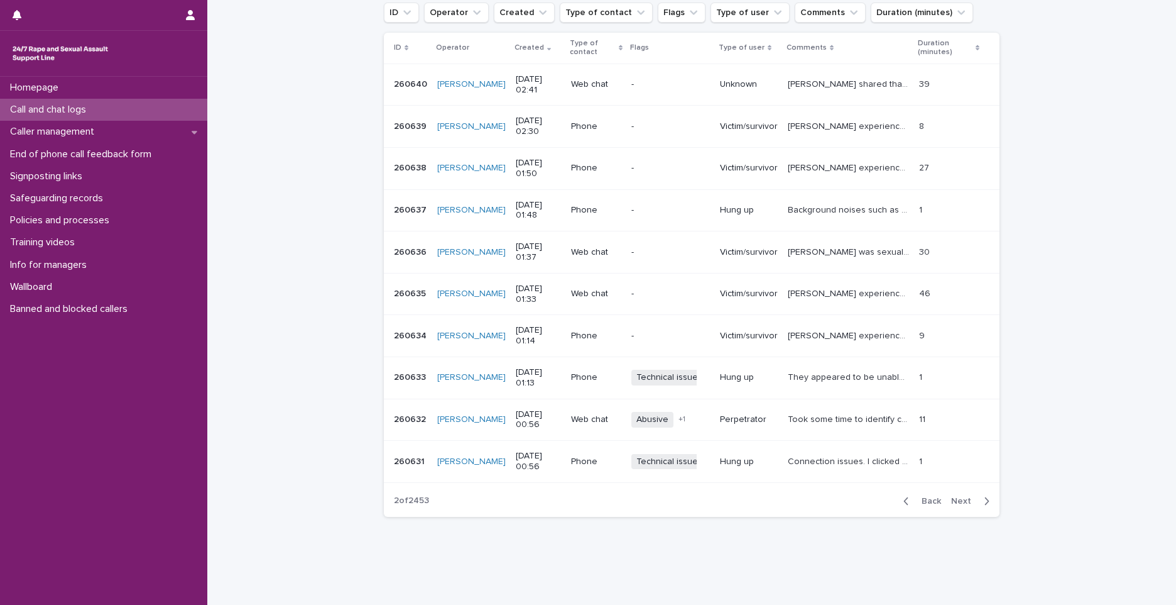
scroll to position [189, 0]
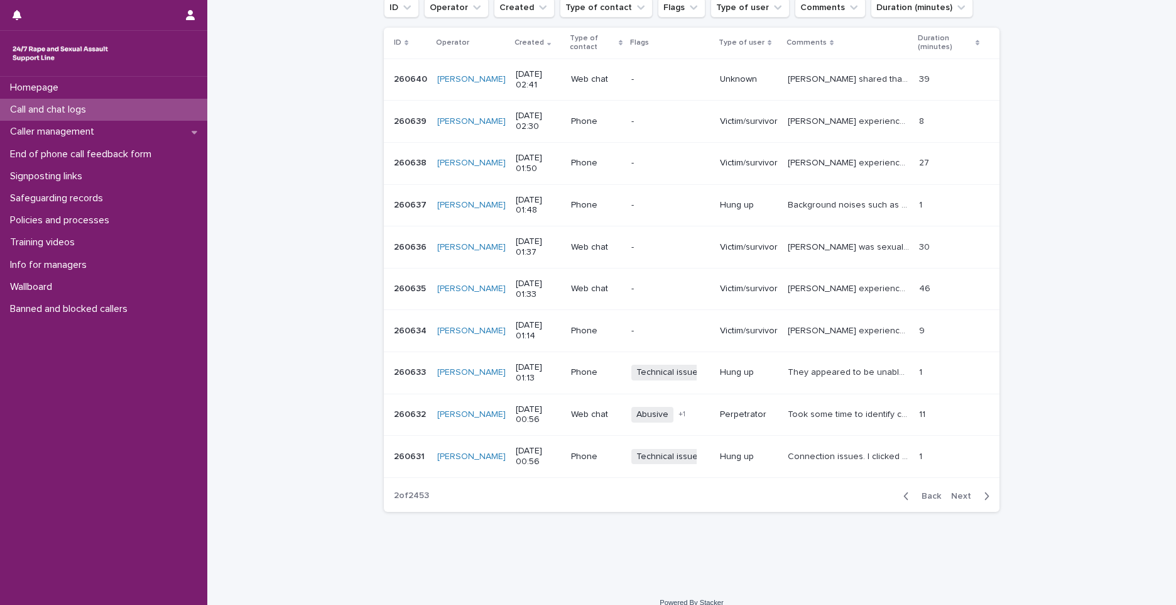
click at [918, 494] on span "Back" at bounding box center [927, 495] width 27 height 9
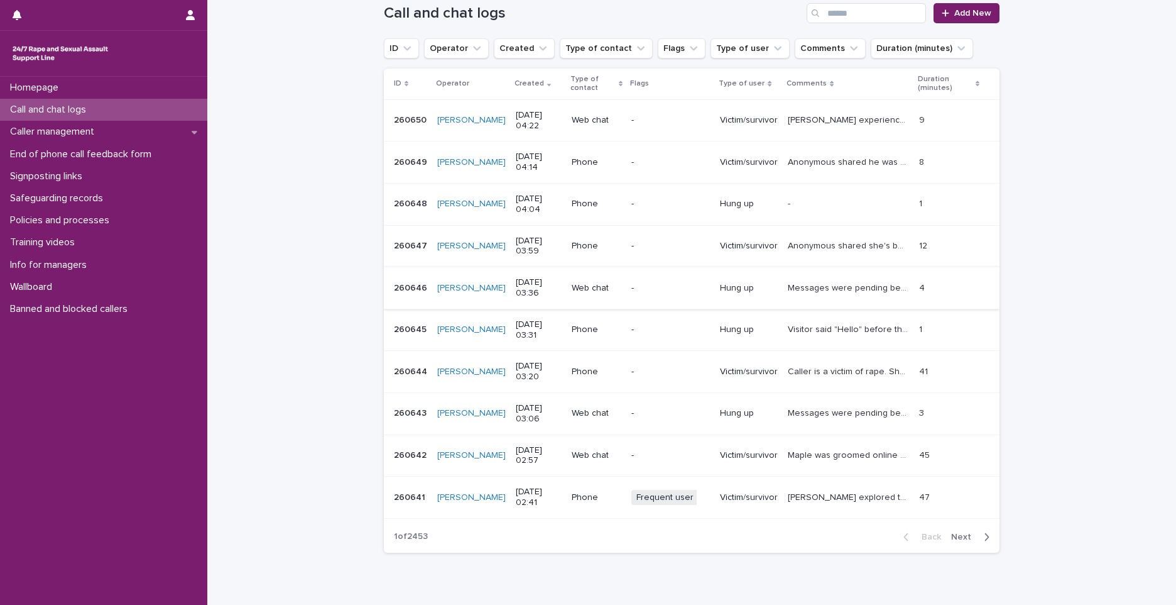
scroll to position [126, 0]
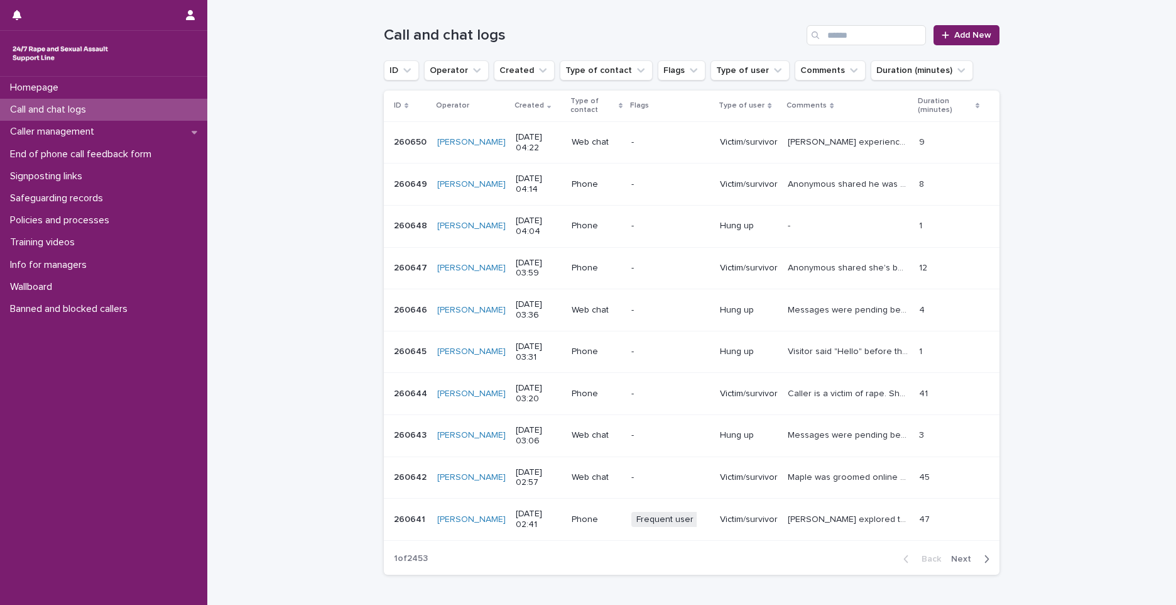
click at [809, 150] on div "[PERSON_NAME] experienced SA and she is struggling with nightmares. [PERSON_NAM…" at bounding box center [848, 142] width 121 height 21
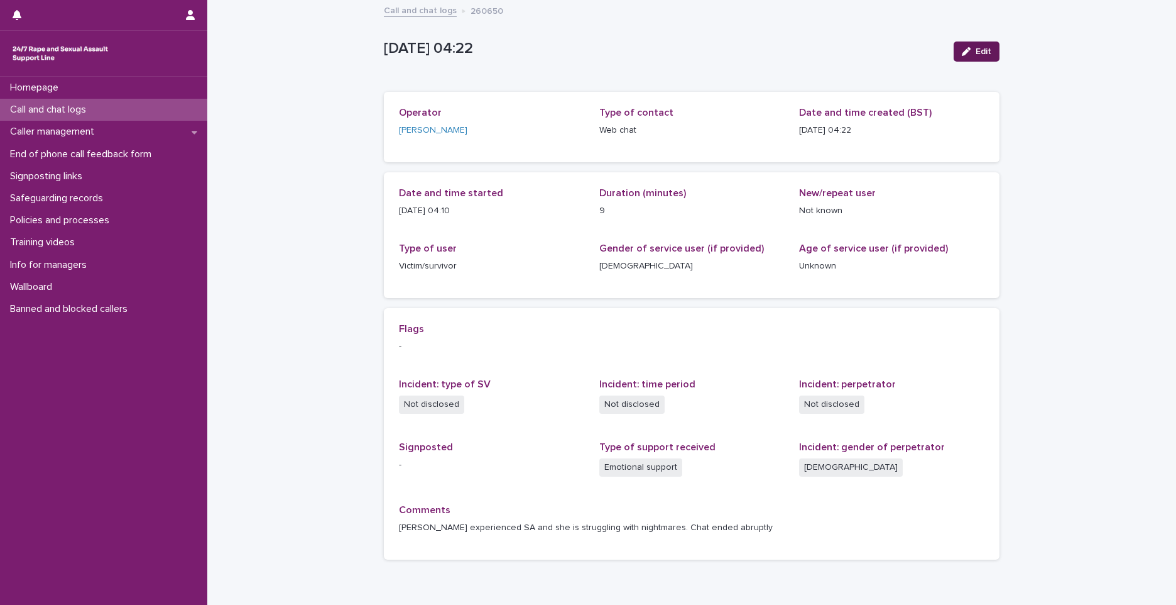
click at [968, 49] on div "button" at bounding box center [969, 51] width 14 height 9
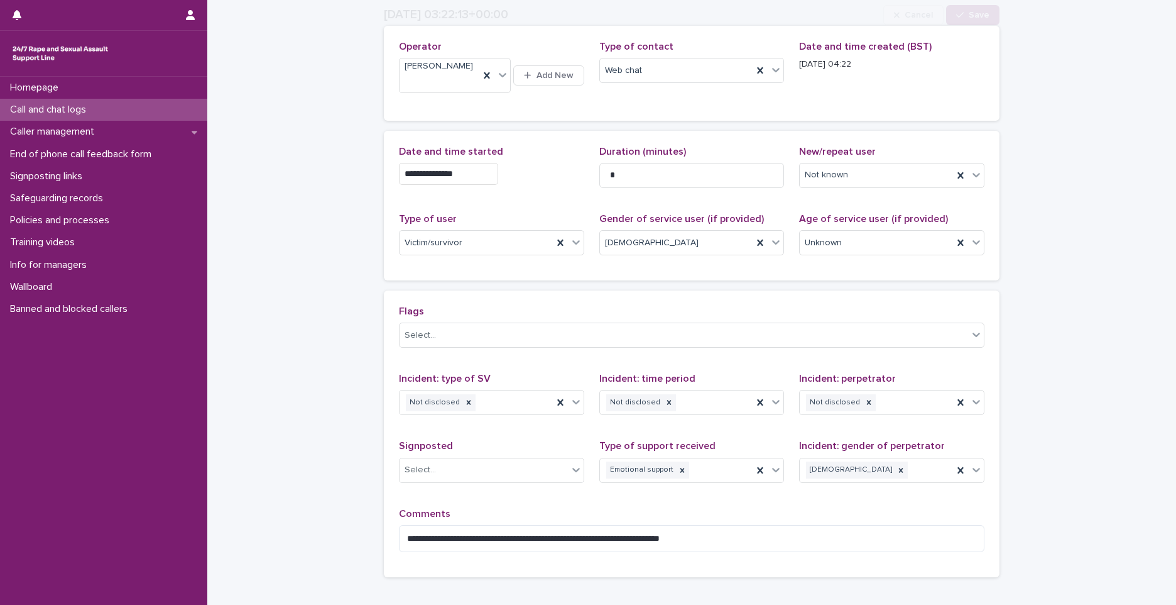
scroll to position [137, 0]
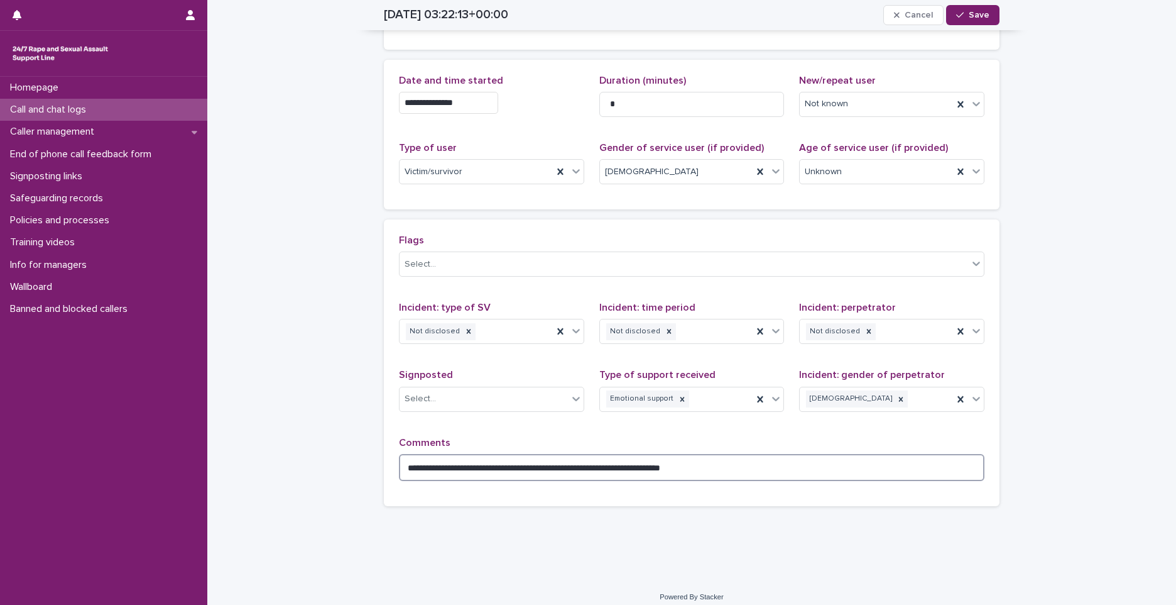
click at [421, 458] on textarea "**********" at bounding box center [692, 467] width 586 height 27
type textarea "**********"
click at [976, 16] on span "Save" at bounding box center [979, 15] width 21 height 9
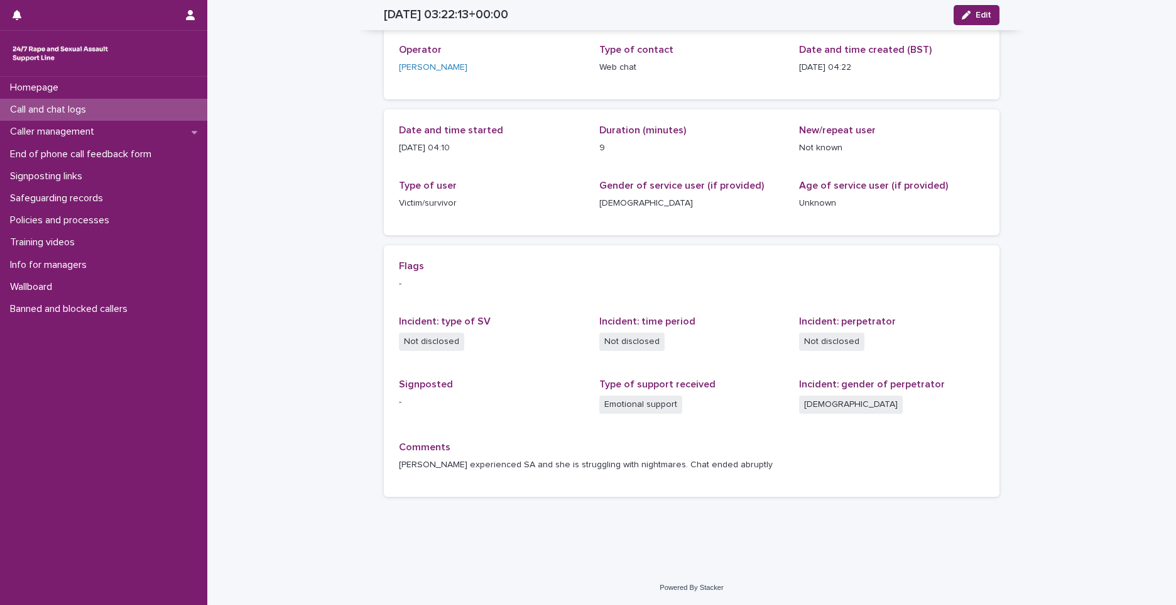
scroll to position [63, 0]
click at [82, 116] on div "Call and chat logs" at bounding box center [103, 110] width 207 height 22
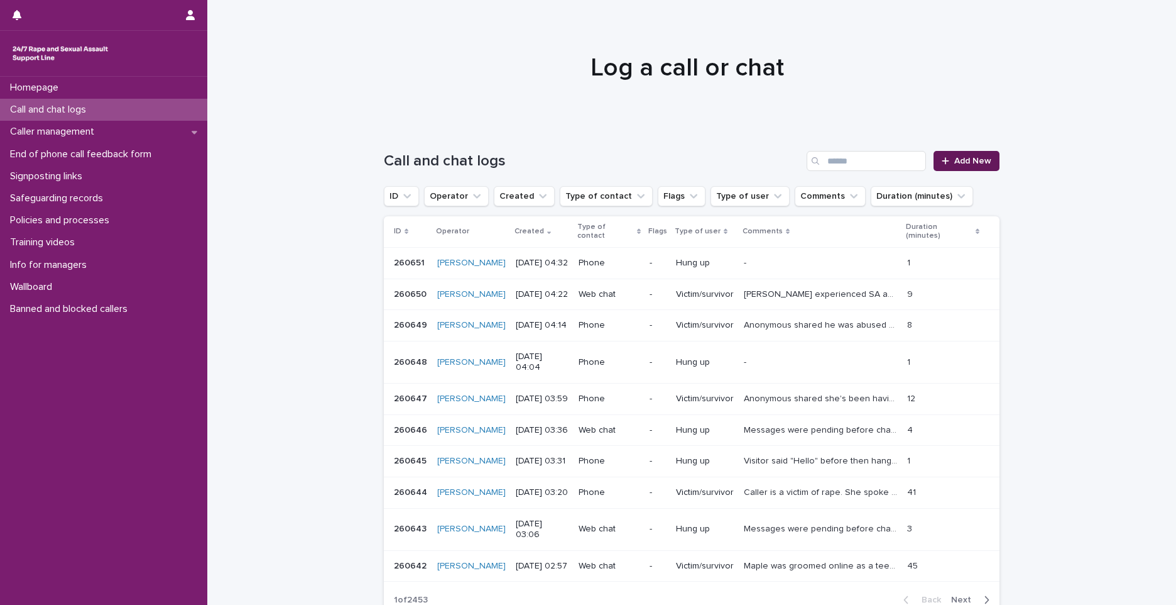
click at [985, 161] on span "Add New" at bounding box center [973, 160] width 37 height 9
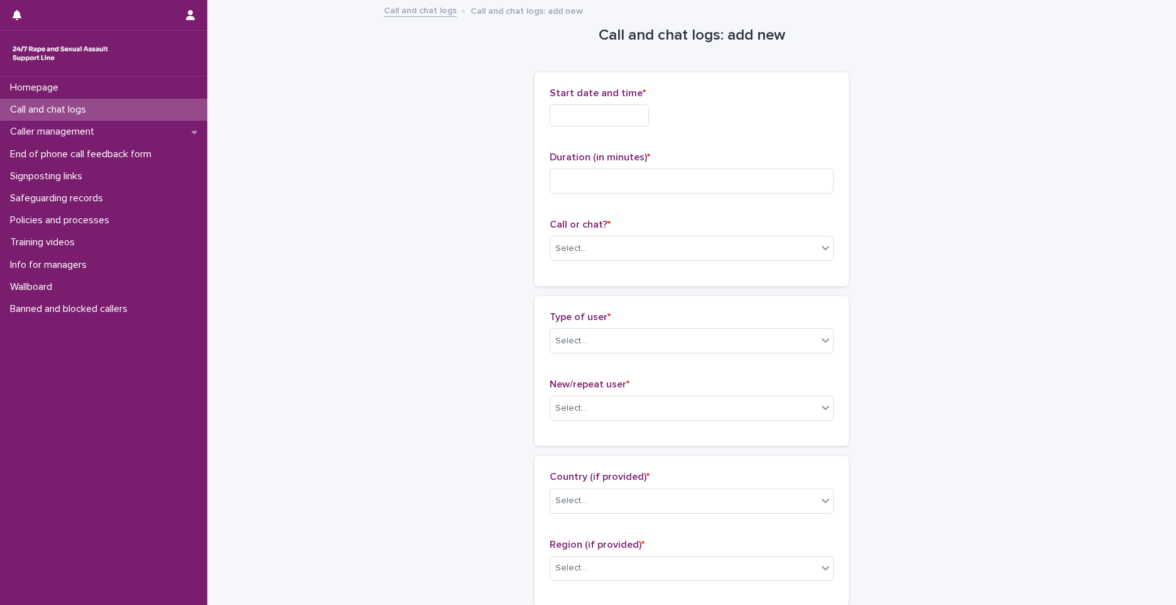
click at [592, 109] on input "text" at bounding box center [599, 115] width 99 height 22
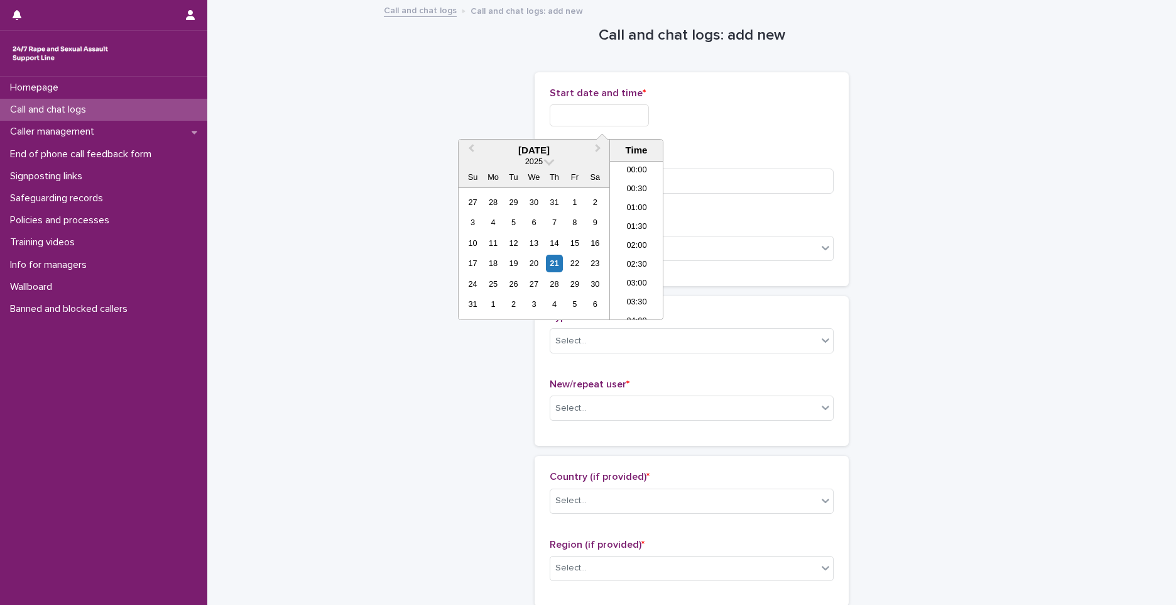
scroll to position [101, 0]
click at [632, 216] on li "04:00" at bounding box center [636, 221] width 53 height 19
click at [628, 111] on input "**********" at bounding box center [599, 115] width 99 height 22
type input "**********"
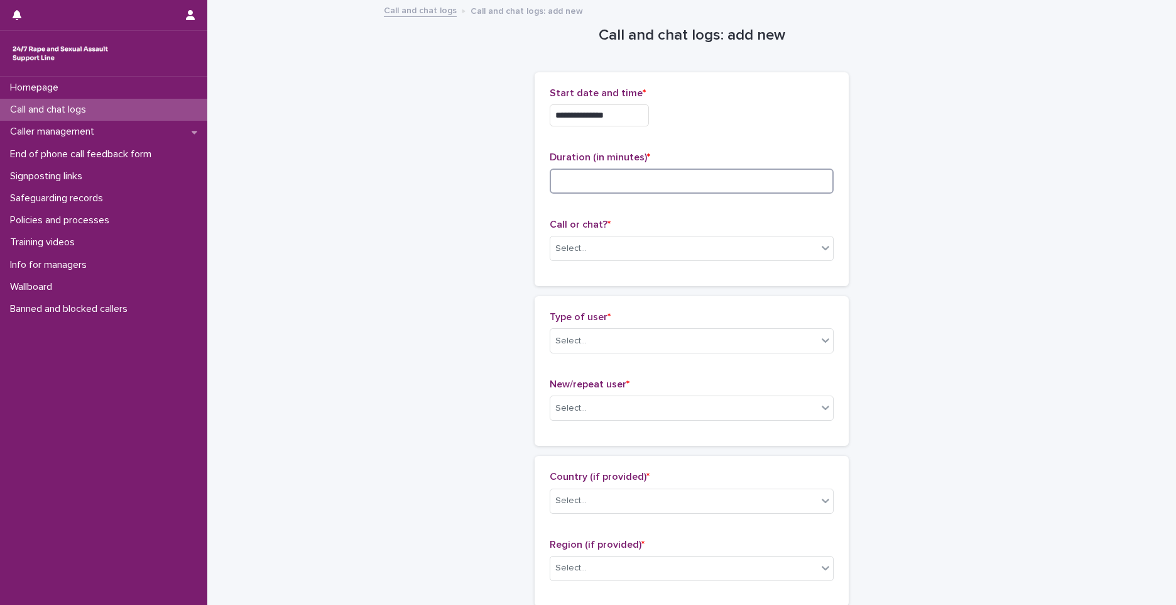
click at [746, 184] on input at bounding box center [692, 180] width 284 height 25
type input "*"
click at [733, 240] on div "Select..." at bounding box center [684, 248] width 267 height 21
click at [578, 299] on div "Web chat" at bounding box center [687, 294] width 283 height 22
click at [591, 334] on div "Select..." at bounding box center [684, 341] width 267 height 21
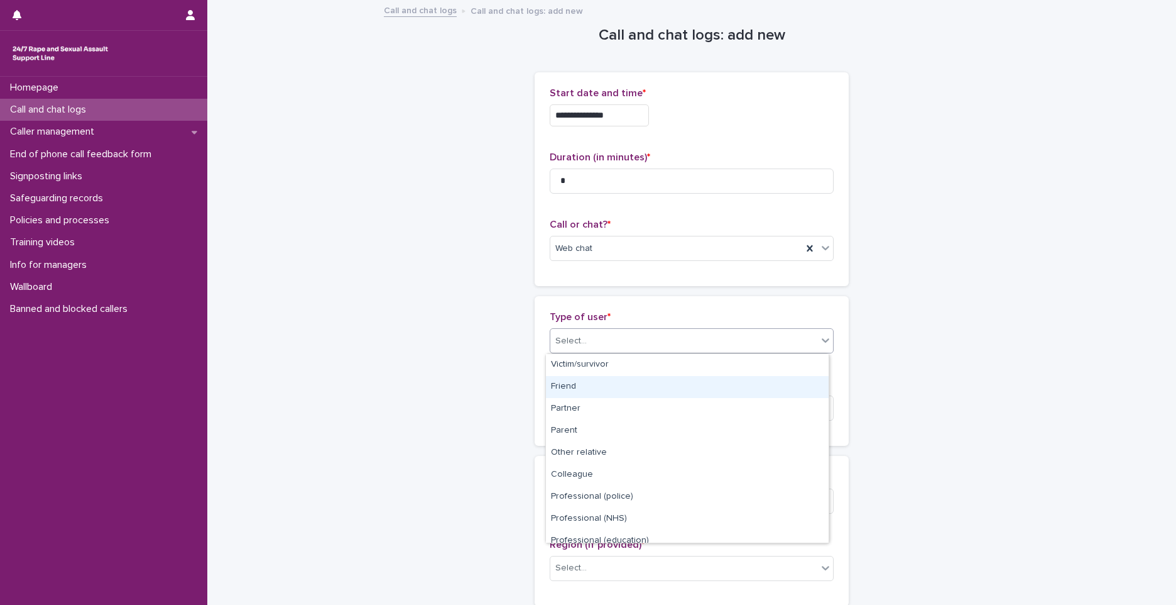
scroll to position [141, 0]
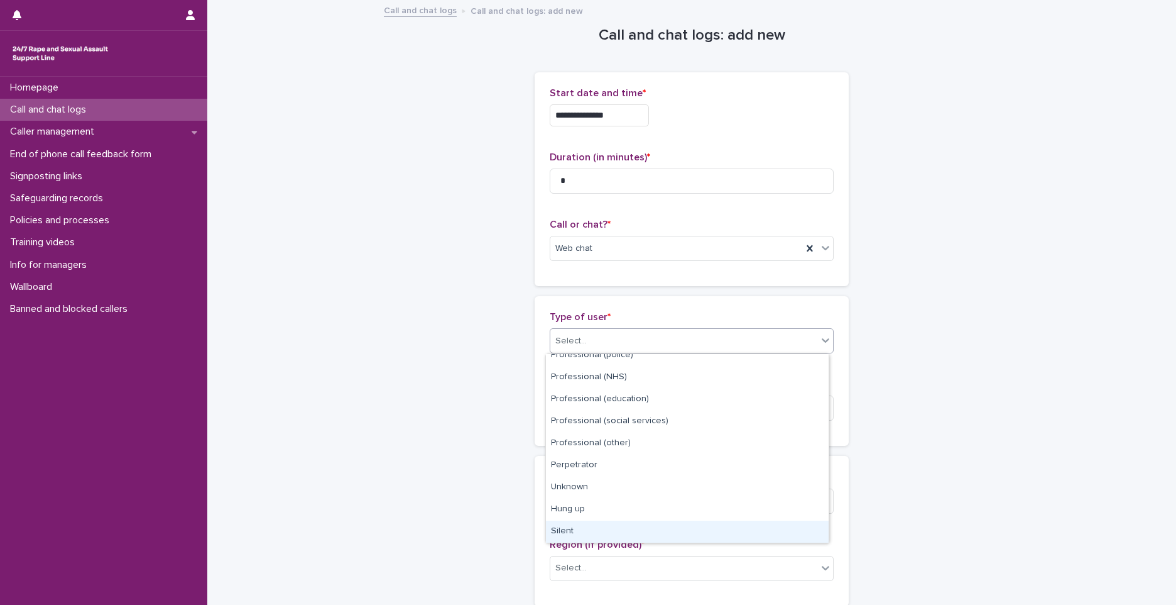
click at [582, 532] on div "Silent" at bounding box center [687, 531] width 283 height 22
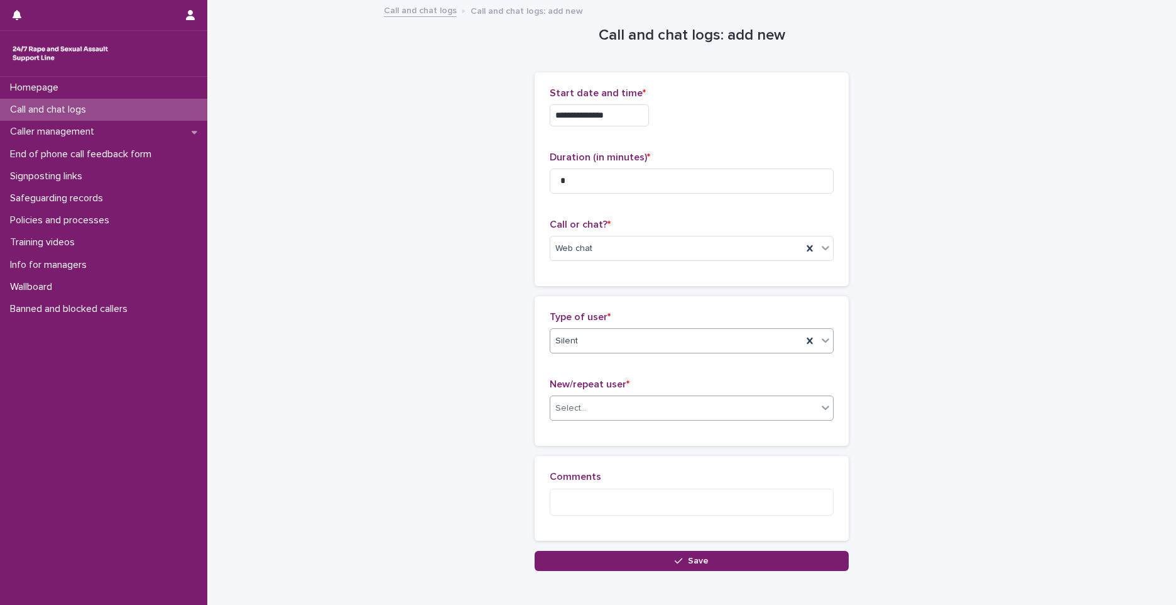
click at [589, 407] on div "Select..." at bounding box center [684, 408] width 267 height 21
click at [590, 437] on div "Not known" at bounding box center [687, 432] width 283 height 22
click at [608, 568] on div "**********" at bounding box center [692, 301] width 628 height 601
click at [606, 564] on button "Save" at bounding box center [692, 561] width 314 height 20
